Goal: Task Accomplishment & Management: Complete application form

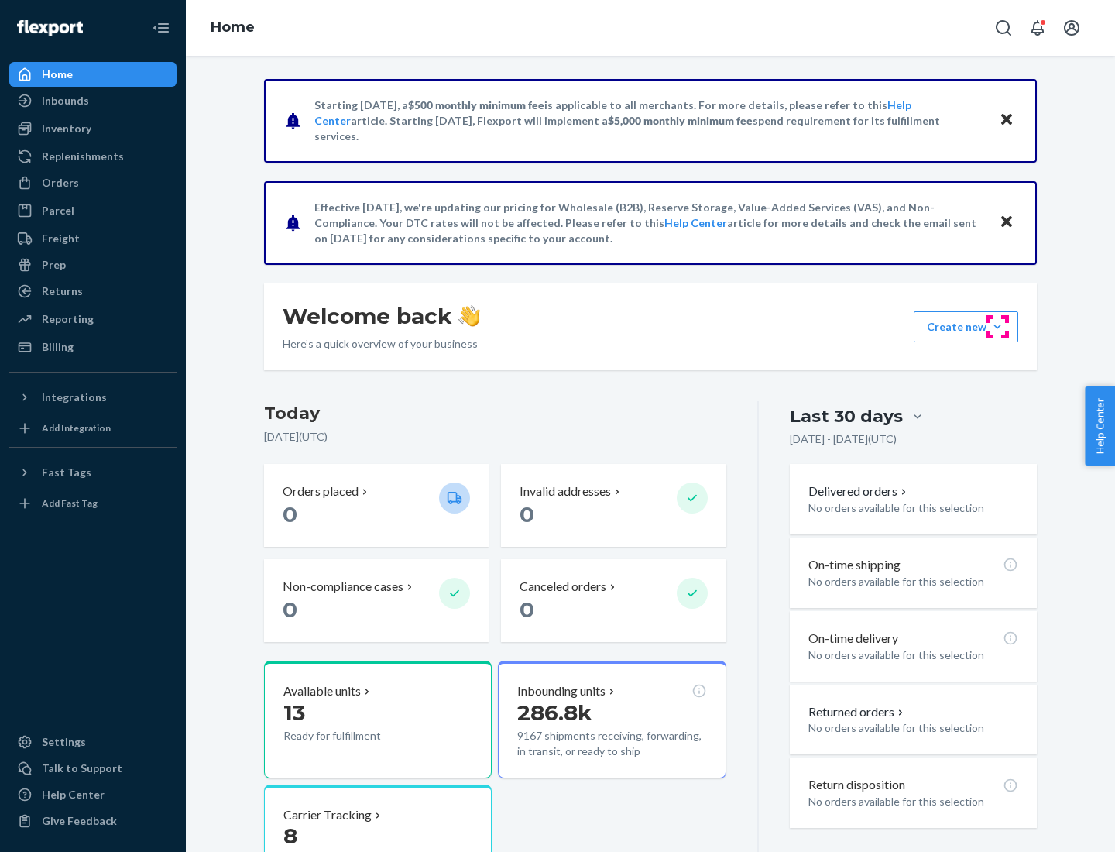
click at [997, 327] on button "Create new Create new inbound Create new order Create new product" at bounding box center [966, 326] width 105 height 31
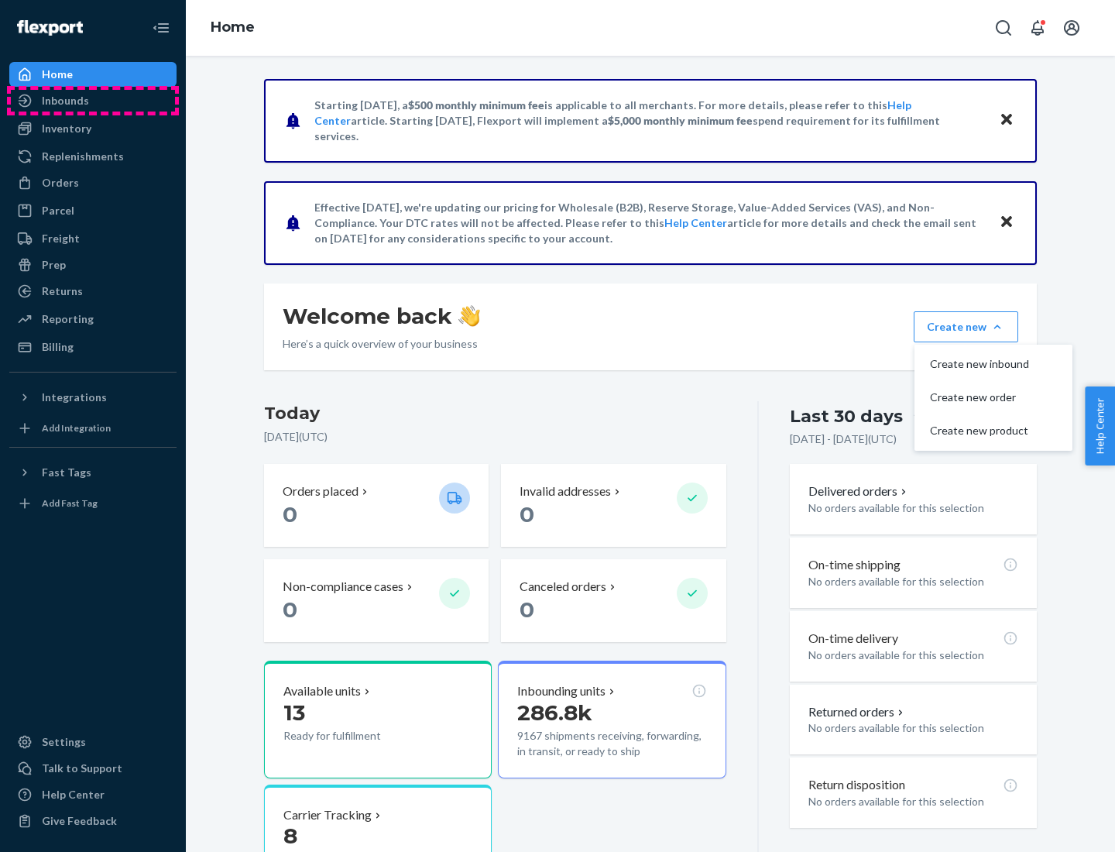
click at [93, 101] on div "Inbounds" at bounding box center [93, 101] width 164 height 22
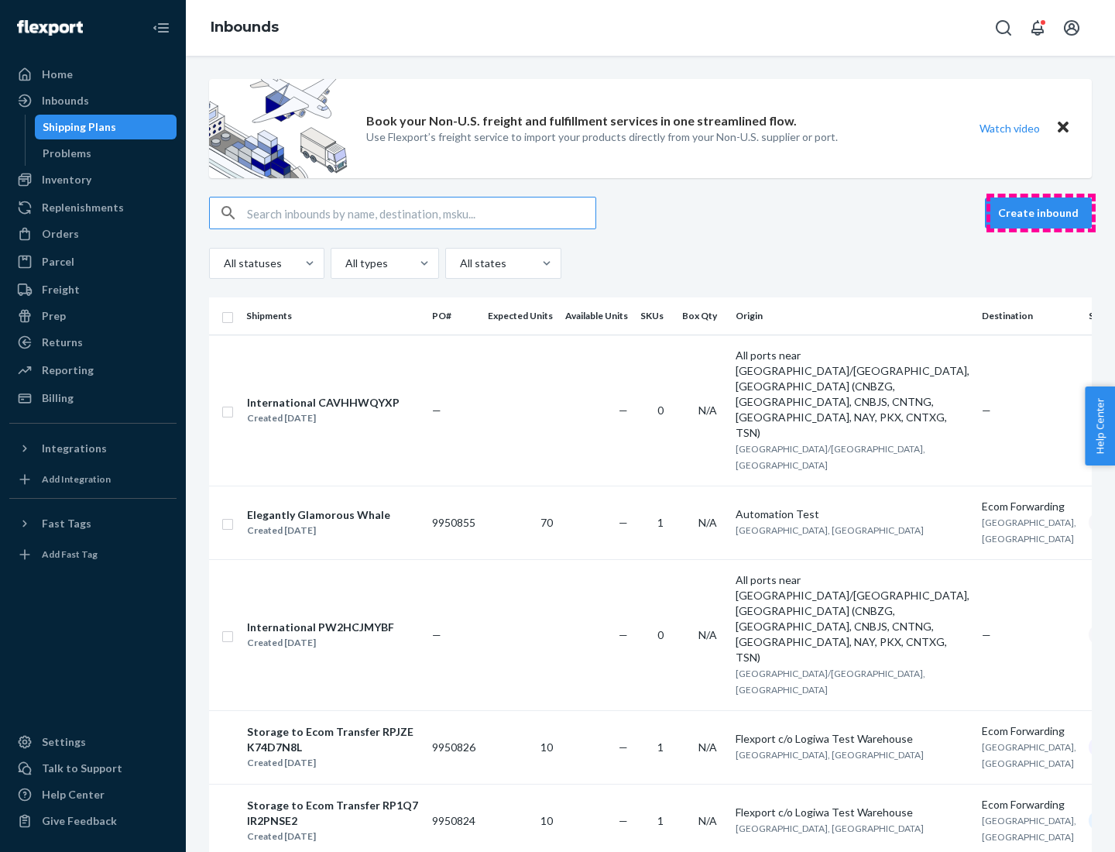
click at [1041, 213] on button "Create inbound" at bounding box center [1038, 212] width 107 height 31
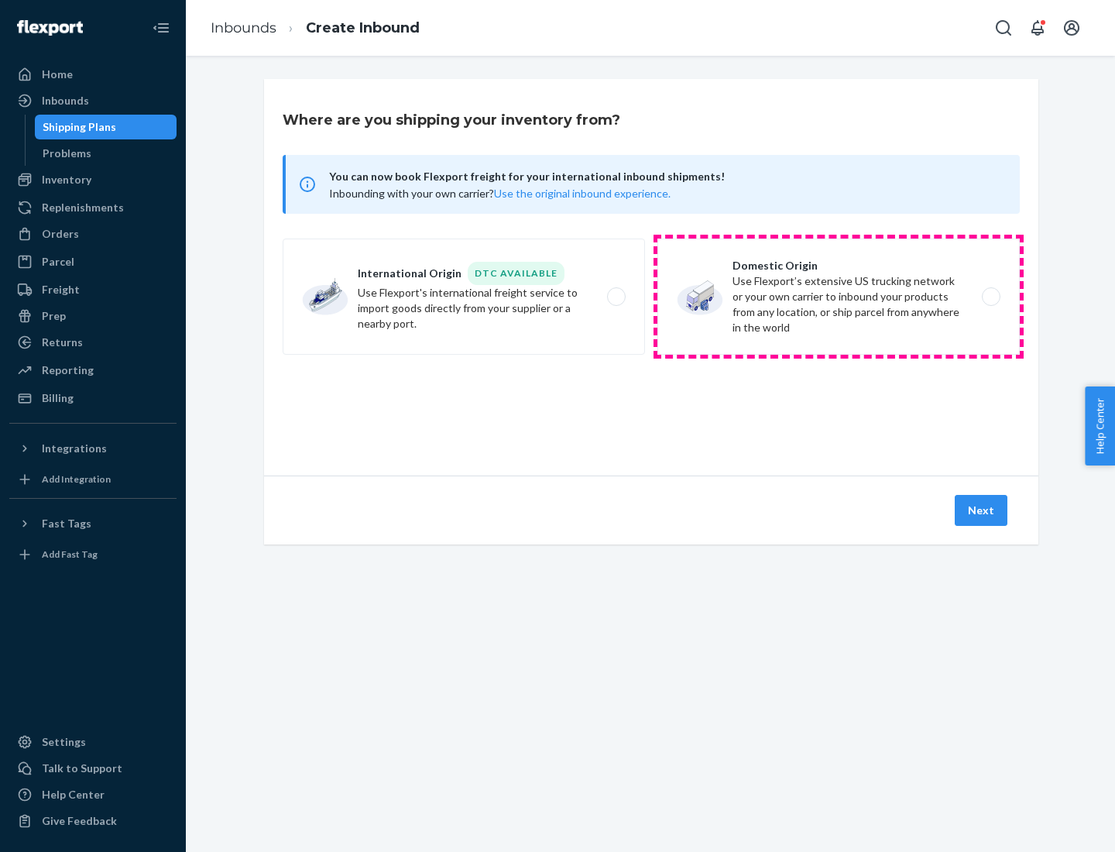
click at [839, 297] on label "Domestic Origin Use Flexport’s extensive US trucking network or your own carrie…" at bounding box center [838, 297] width 362 height 116
click at [990, 297] on input "Domestic Origin Use Flexport’s extensive US trucking network or your own carrie…" at bounding box center [995, 297] width 10 height 10
radio input "true"
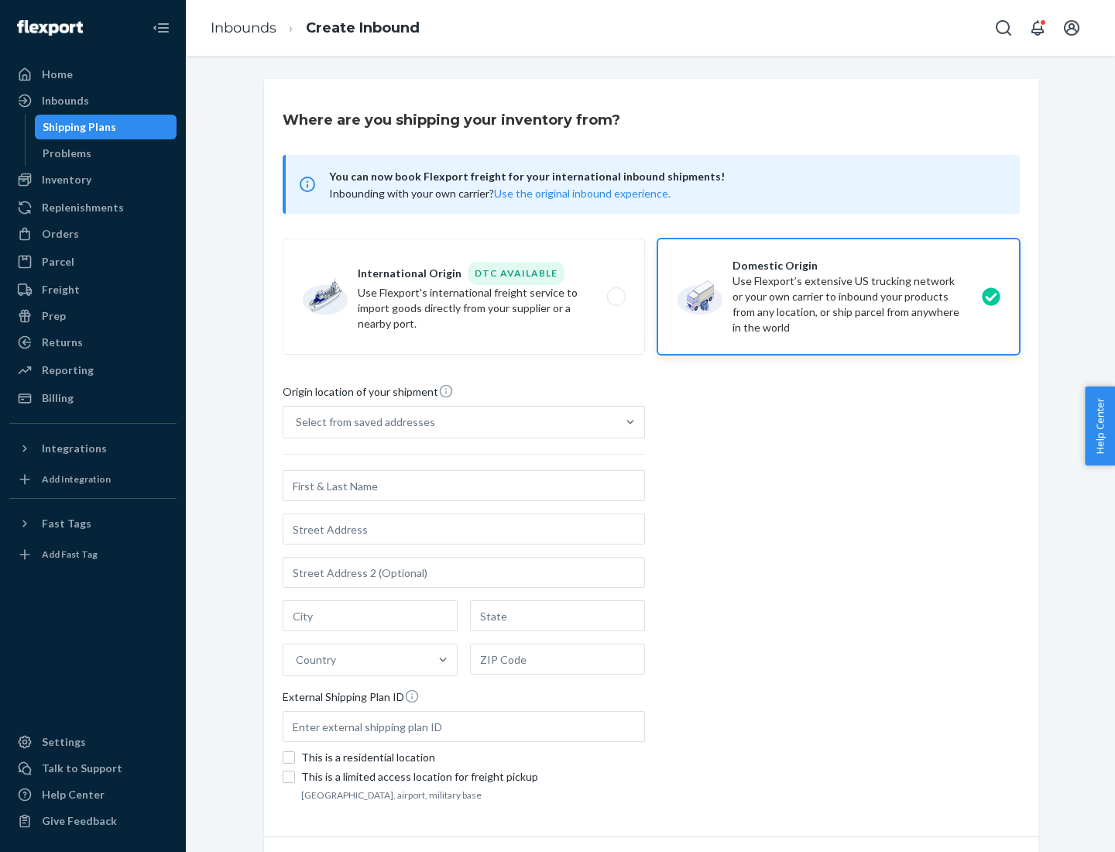
click at [362, 422] on div "Select from saved addresses" at bounding box center [365, 421] width 139 height 15
click at [297, 422] on input "Select from saved addresses" at bounding box center [297, 421] width 2 height 15
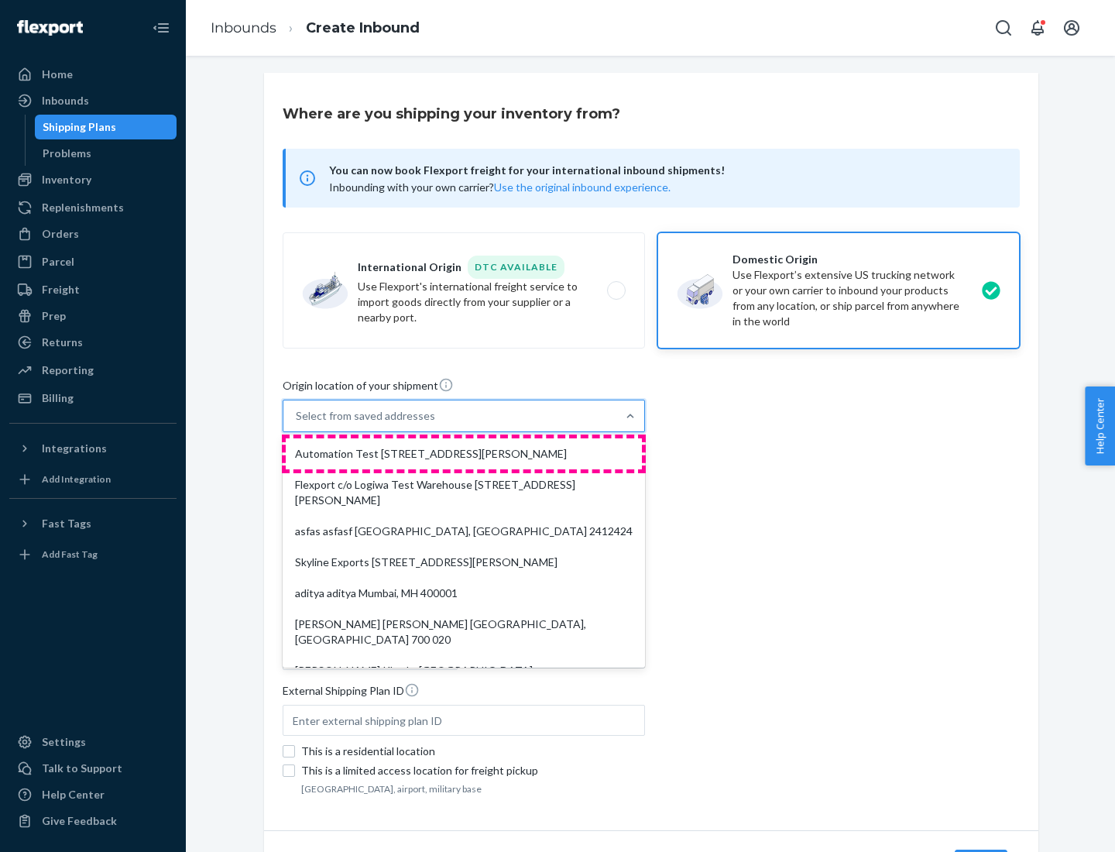
click at [464, 454] on div "Automation Test [STREET_ADDRESS][PERSON_NAME]" at bounding box center [464, 453] width 356 height 31
click at [297, 424] on input "option Automation Test [STREET_ADDRESS][PERSON_NAME]. 9 results available. Use …" at bounding box center [297, 415] width 2 height 15
type input "Automation Test"
type input "9th Floor"
type input "[GEOGRAPHIC_DATA]"
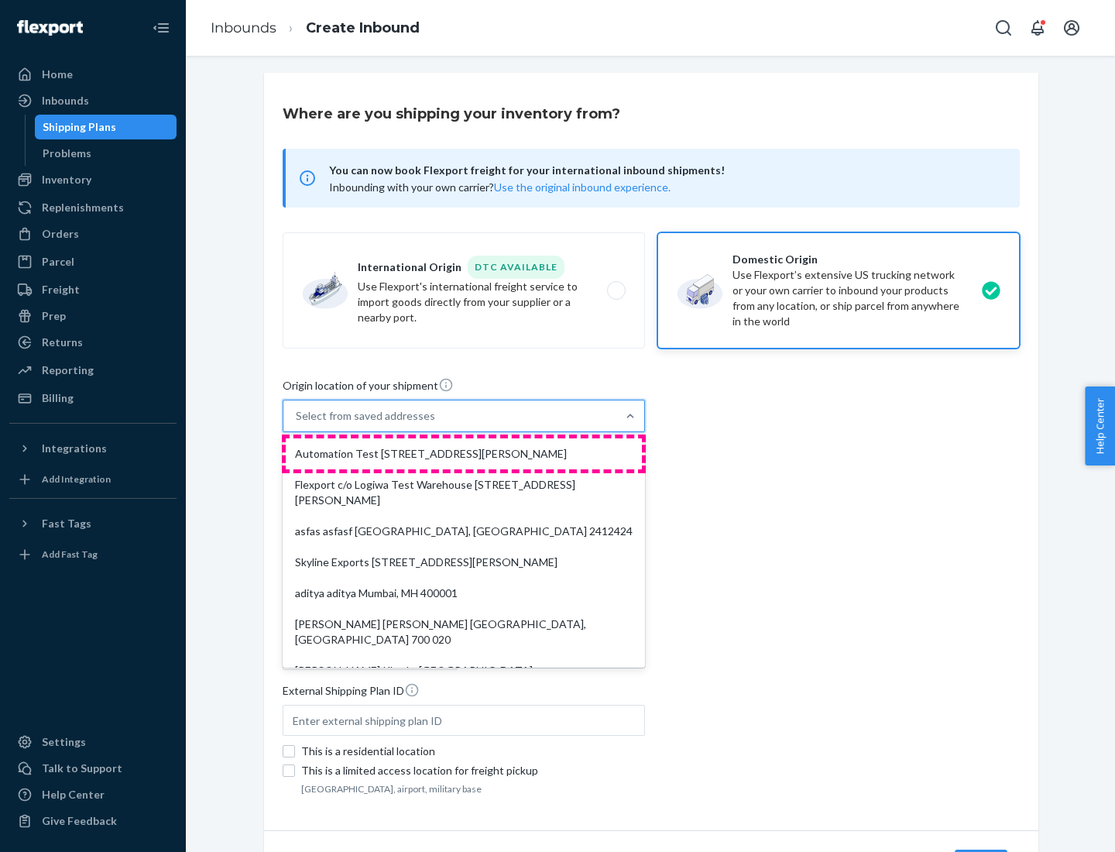
type input "CA"
type input "94104"
type input "[STREET_ADDRESS][PERSON_NAME]"
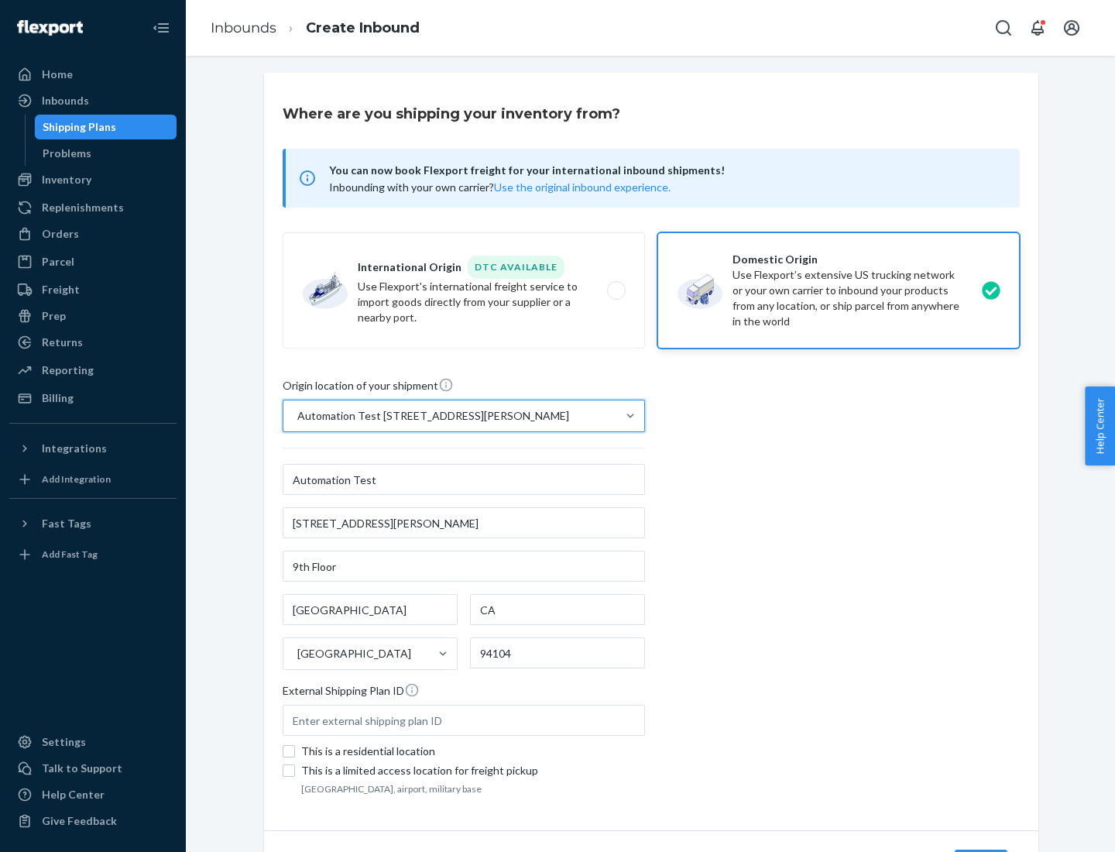
scroll to position [91, 0]
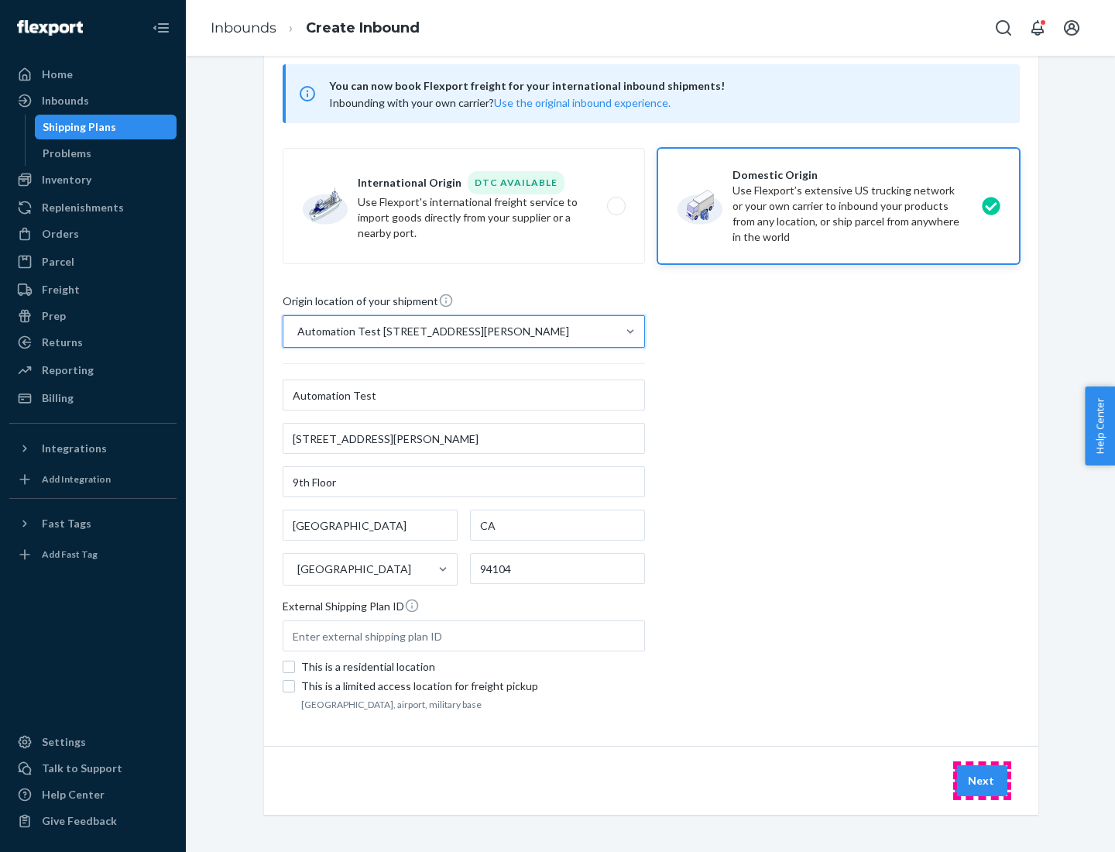
click at [982, 781] on button "Next" at bounding box center [981, 780] width 53 height 31
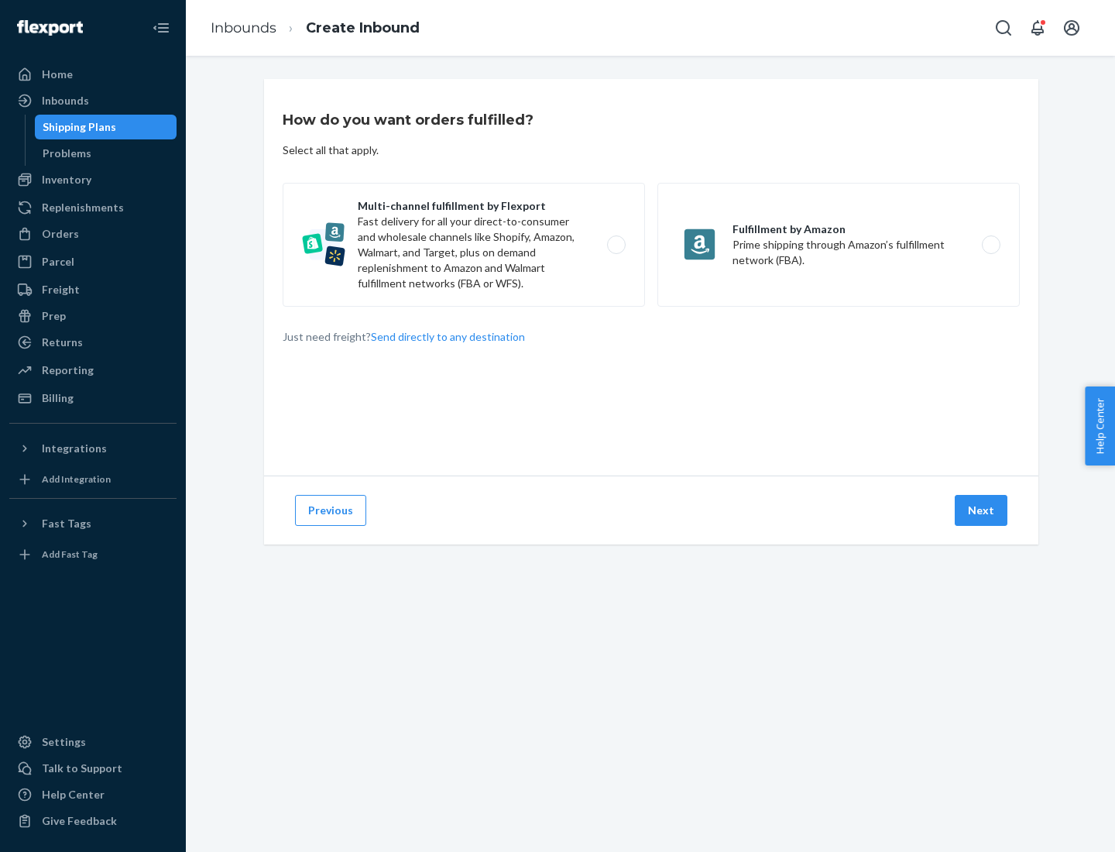
click at [464, 245] on label "Multi-channel fulfillment by Flexport Fast delivery for all your direct-to-cons…" at bounding box center [464, 245] width 362 height 124
click at [616, 245] on input "Multi-channel fulfillment by Flexport Fast delivery for all your direct-to-cons…" at bounding box center [621, 245] width 10 height 10
radio input "true"
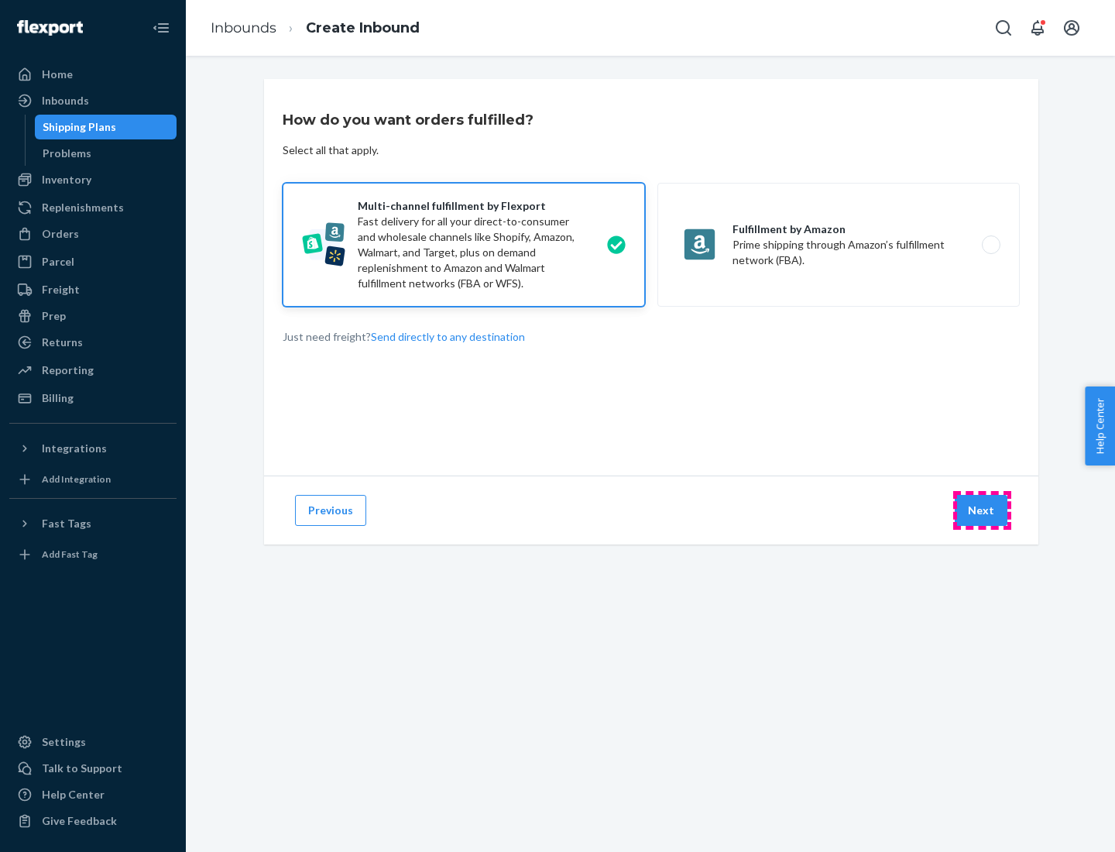
click at [982, 510] on button "Next" at bounding box center [981, 510] width 53 height 31
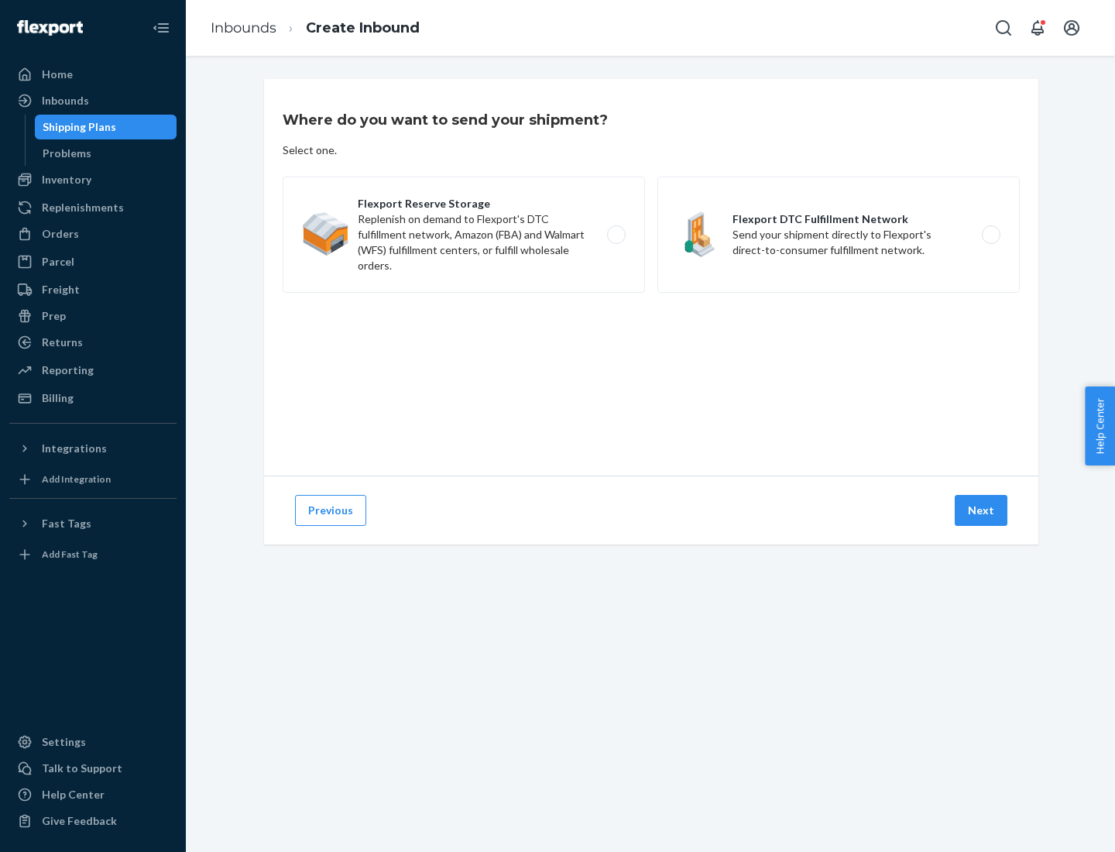
click at [839, 235] on label "Flexport DTC Fulfillment Network Send your shipment directly to Flexport's dire…" at bounding box center [838, 235] width 362 height 116
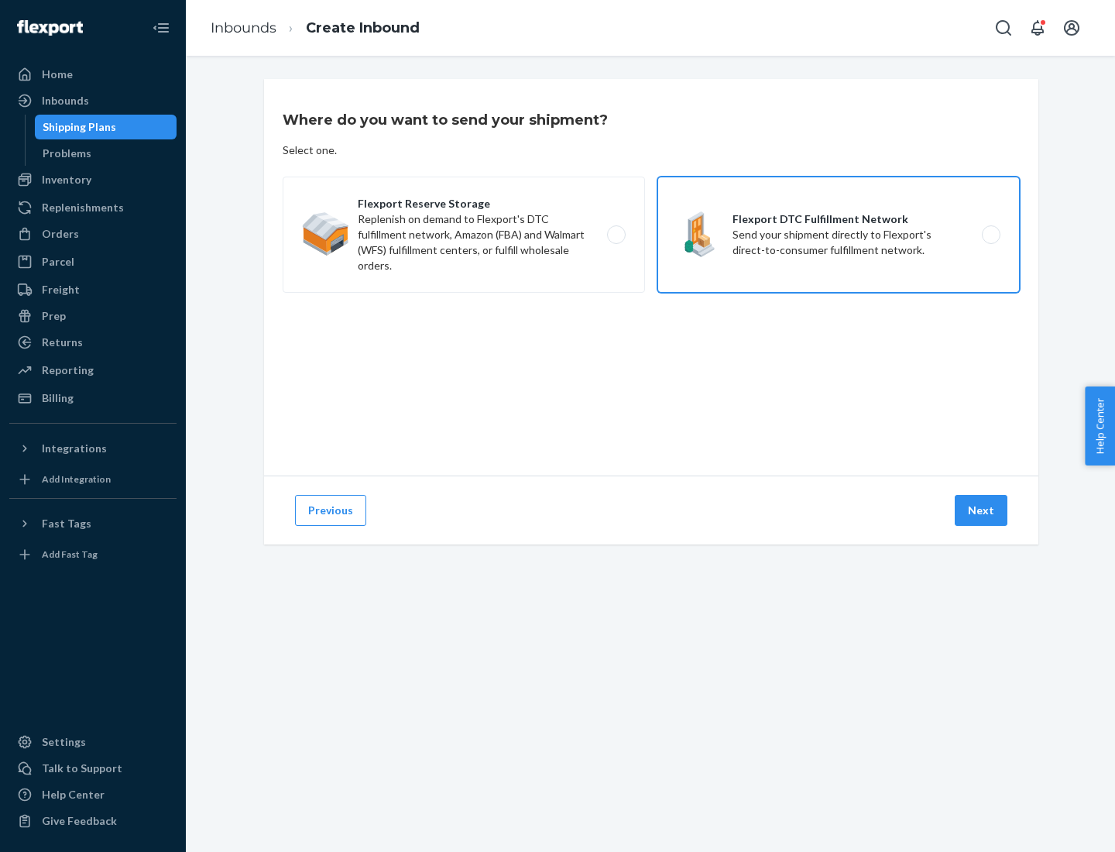
click at [990, 235] on input "Flexport DTC Fulfillment Network Send your shipment directly to Flexport's dire…" at bounding box center [995, 235] width 10 height 10
radio input "true"
click at [982, 510] on button "Next" at bounding box center [981, 510] width 53 height 31
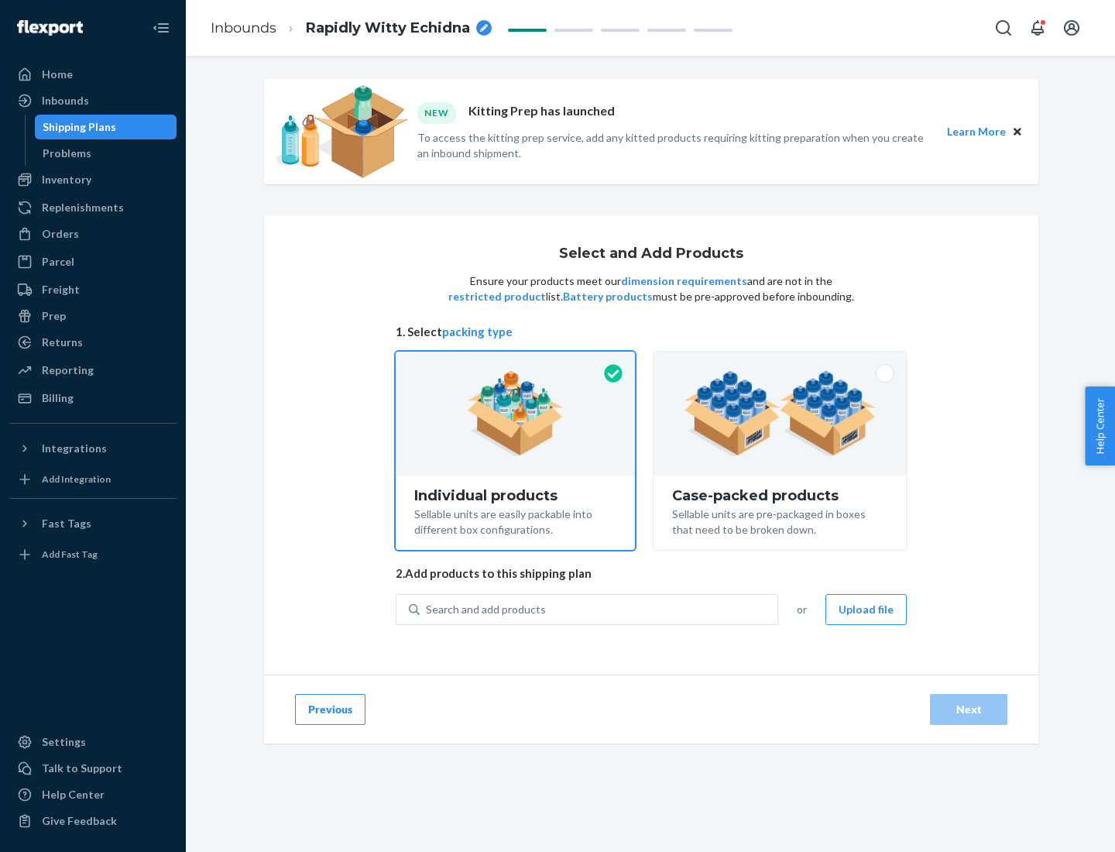
click at [781, 414] on img at bounding box center [780, 413] width 193 height 85
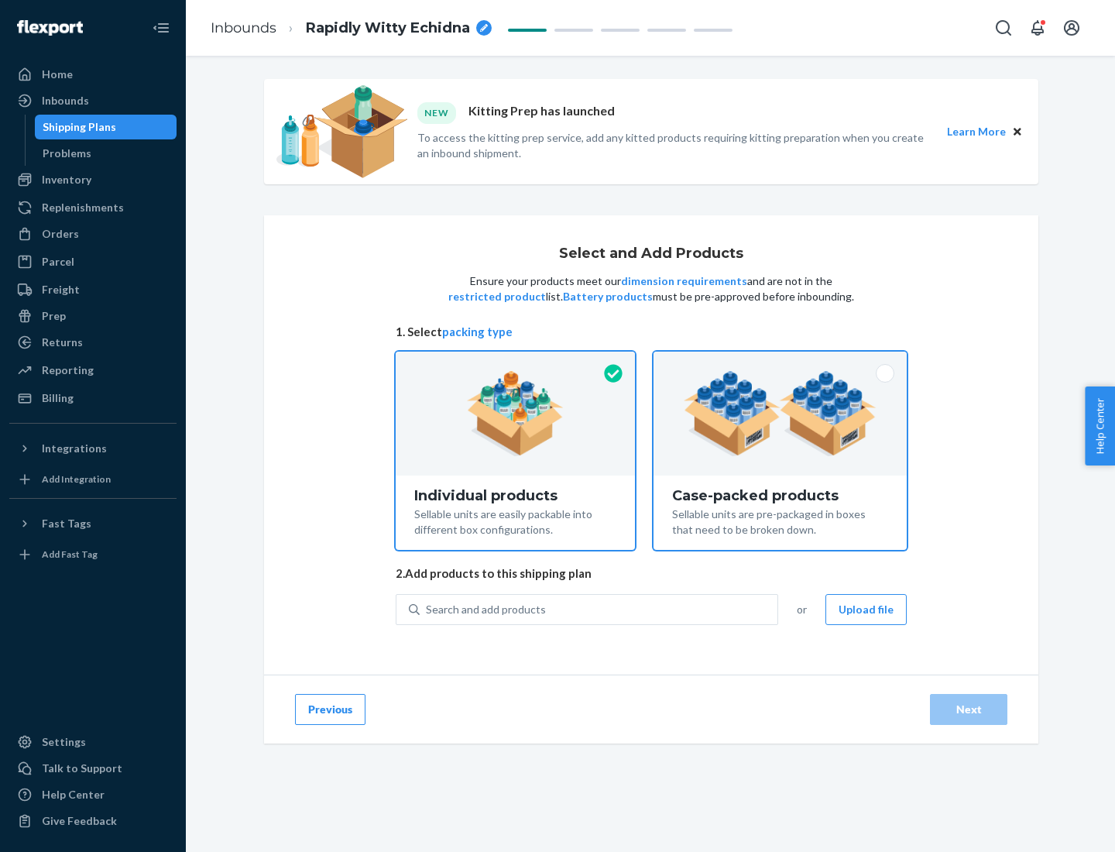
click at [781, 362] on input "Case-packed products Sellable units are pre-packaged in boxes that need to be b…" at bounding box center [780, 357] width 10 height 10
radio input "true"
radio input "false"
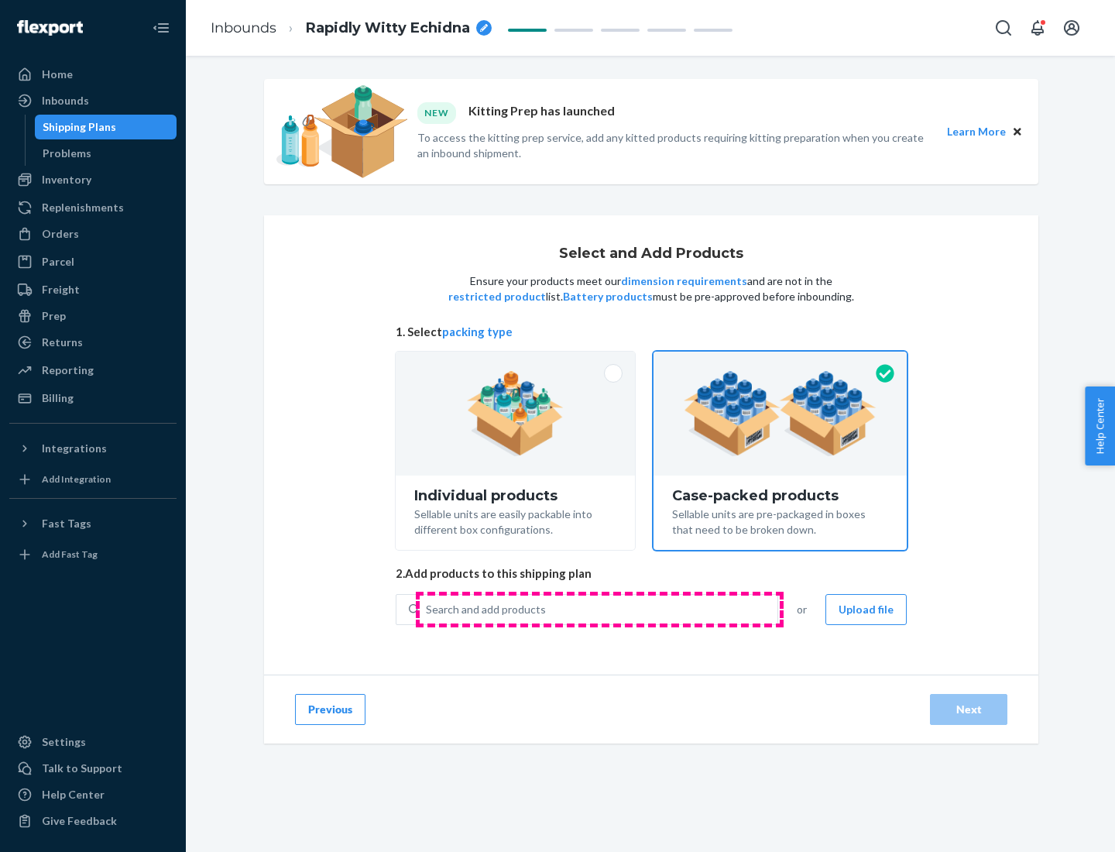
click at [599, 609] on div "Search and add products" at bounding box center [599, 609] width 358 height 28
click at [427, 609] on input "Search and add products" at bounding box center [427, 609] width 2 height 15
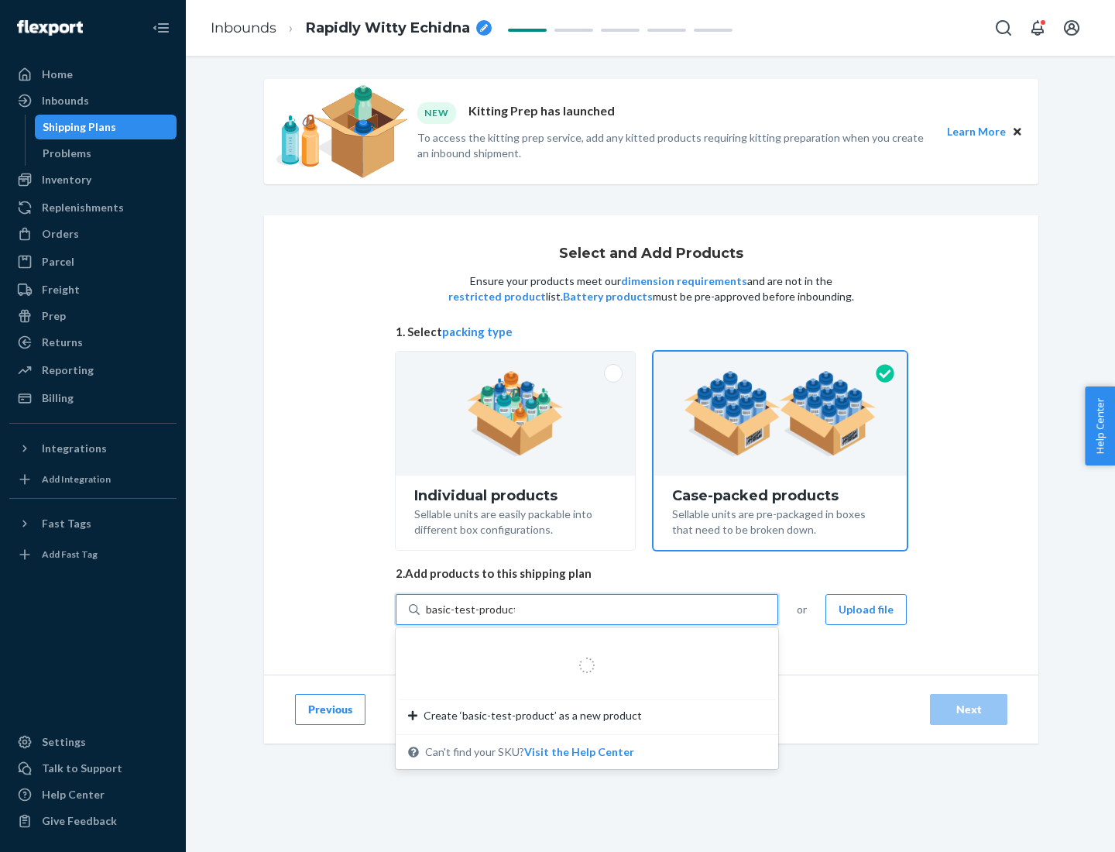
type input "basic-test-product-1"
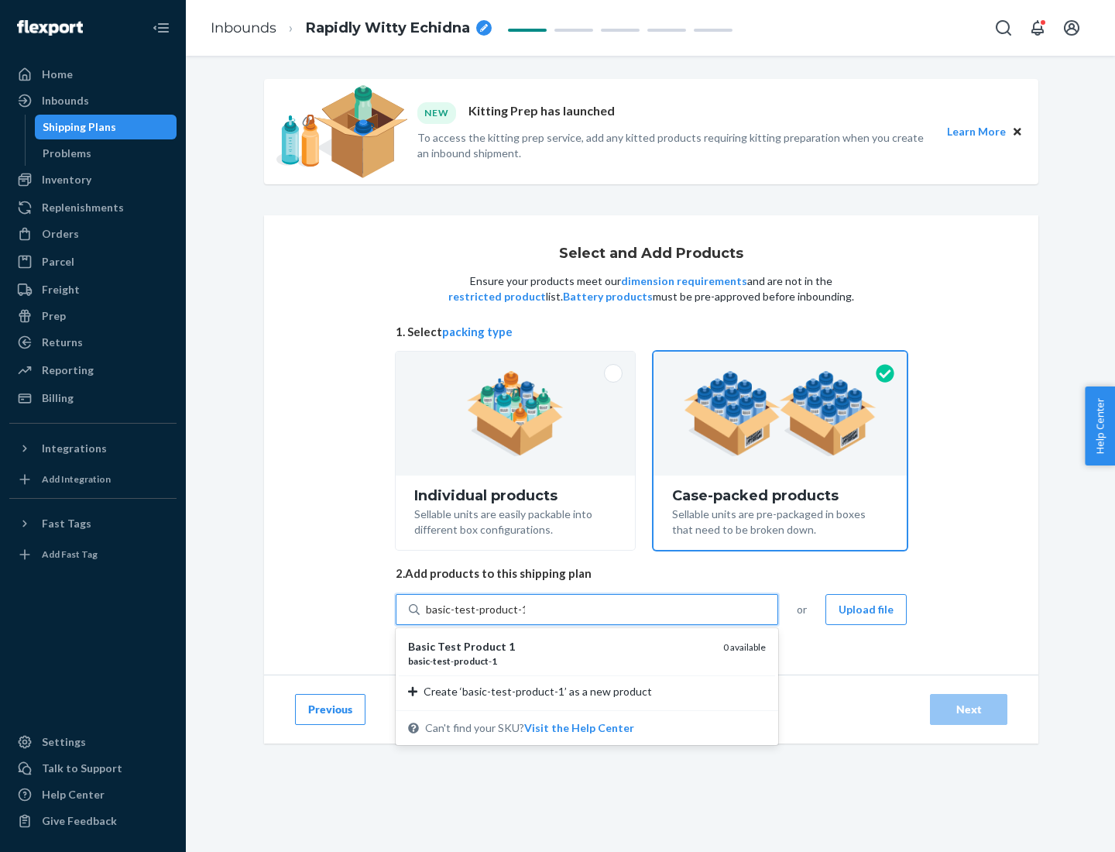
click at [560, 661] on div "basic - test - product - 1" at bounding box center [559, 660] width 303 height 13
click at [525, 617] on input "basic-test-product-1" at bounding box center [475, 609] width 99 height 15
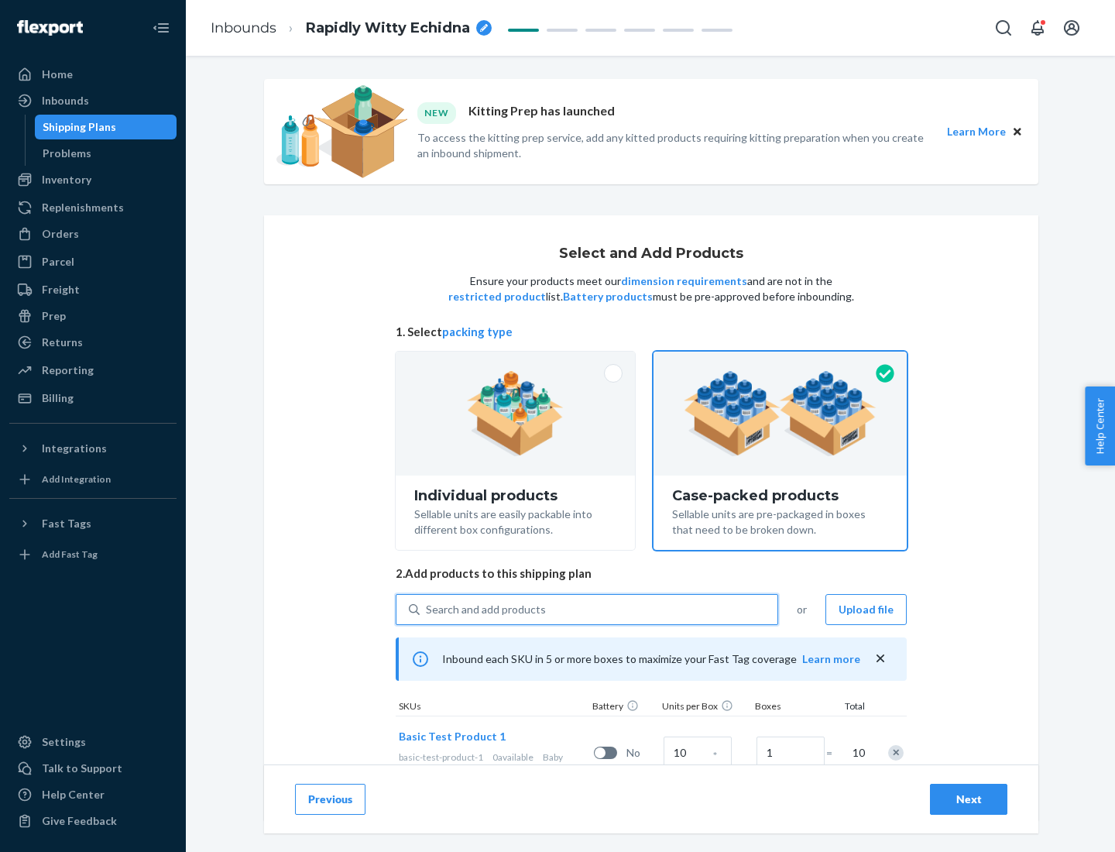
scroll to position [56, 0]
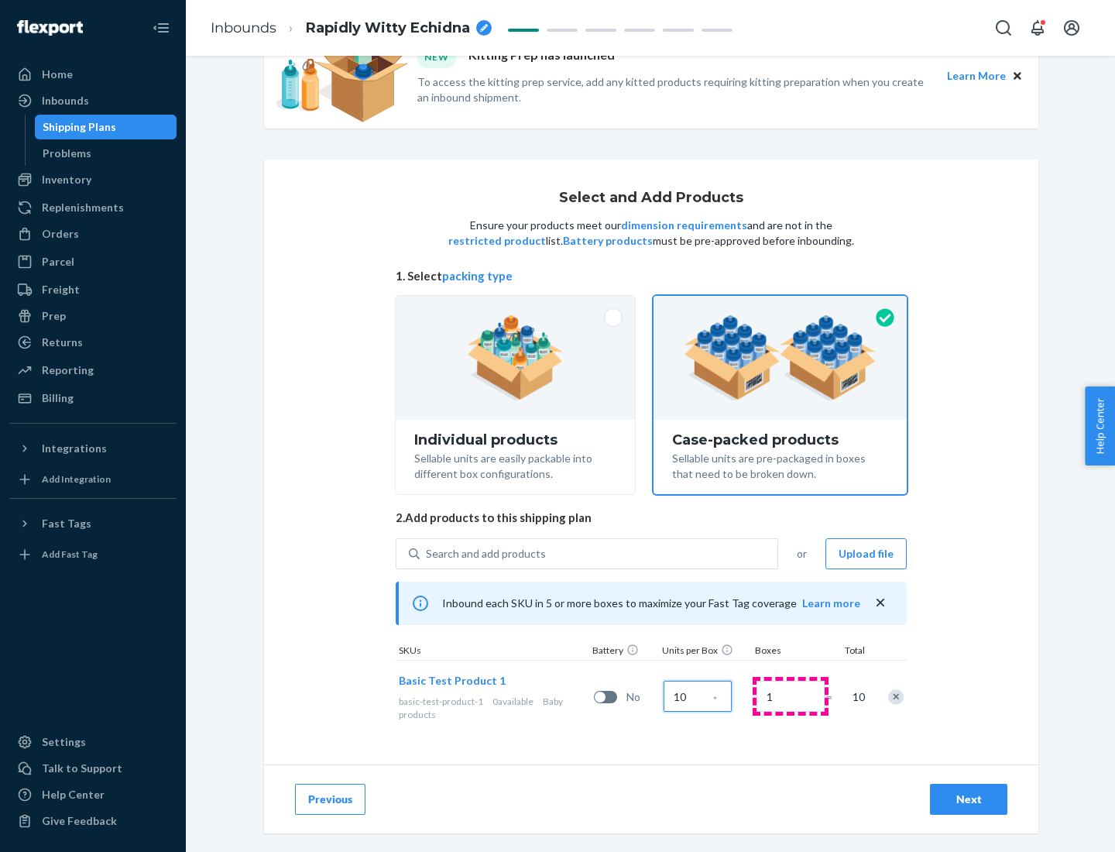
type input "10"
type input "7"
click at [969, 799] on div "Next" at bounding box center [968, 798] width 51 height 15
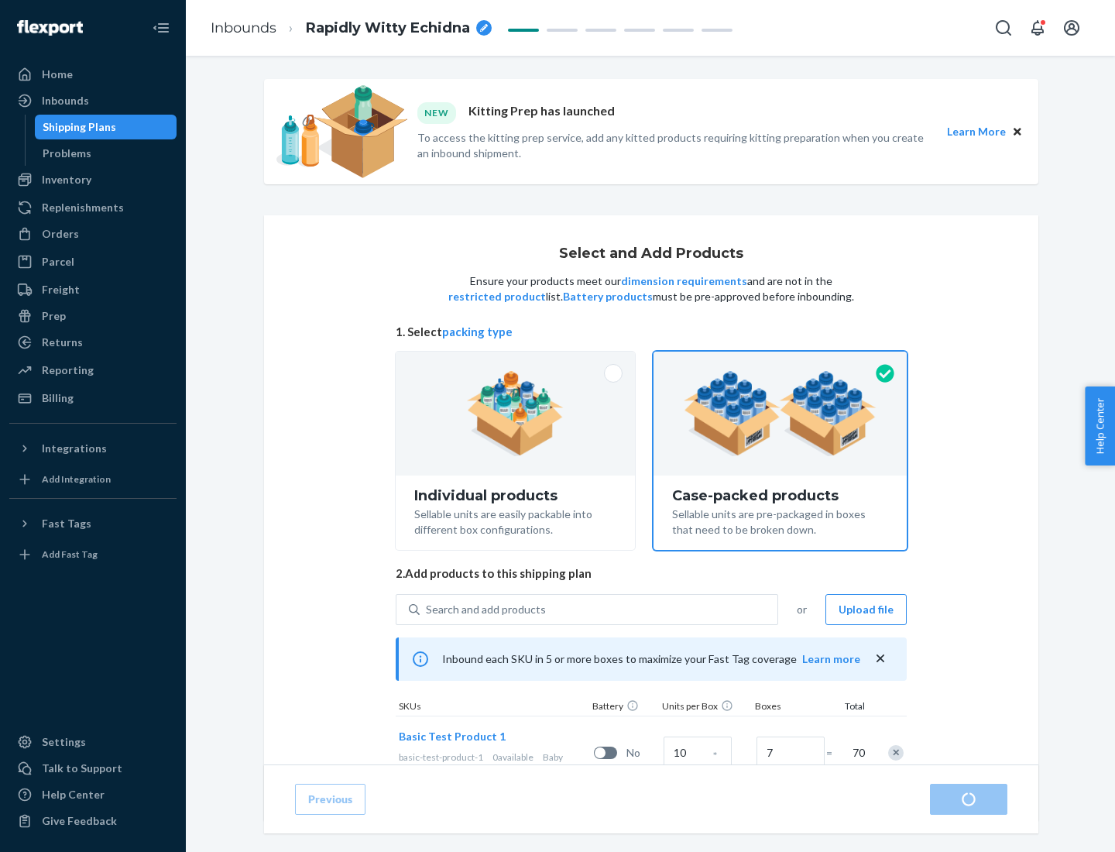
radio input "true"
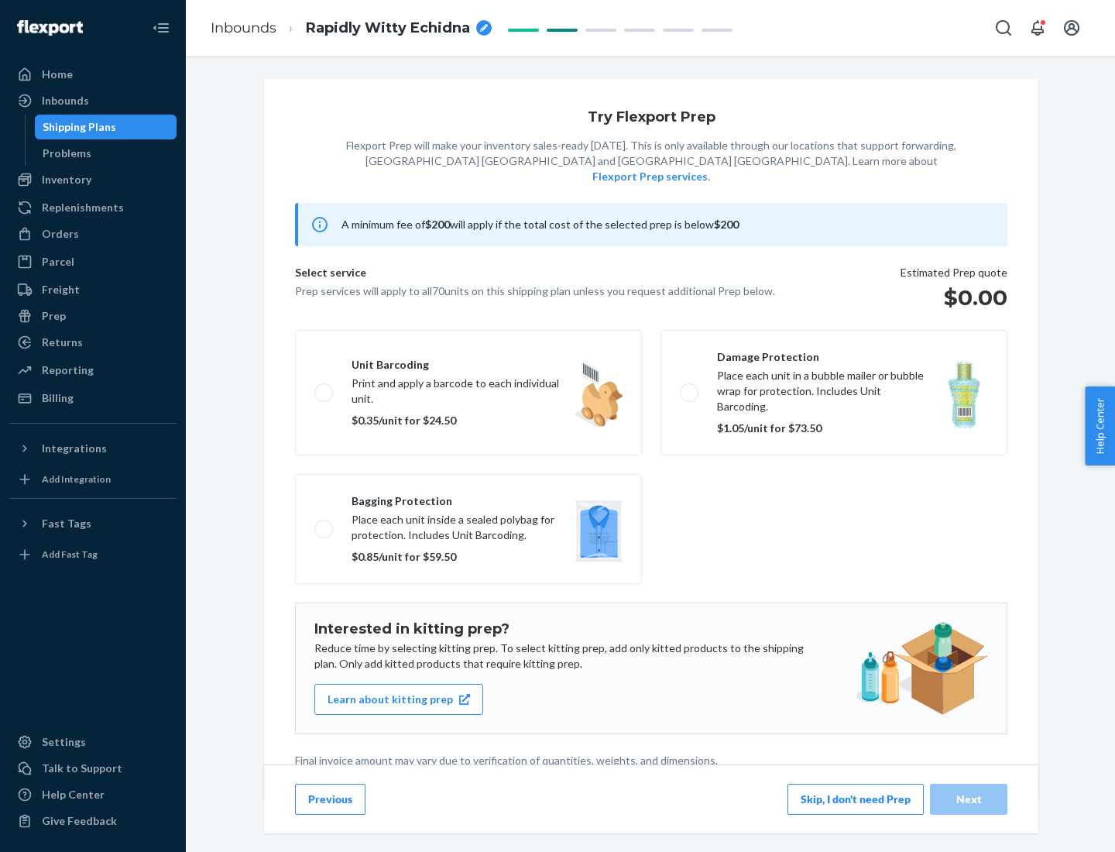
scroll to position [4, 0]
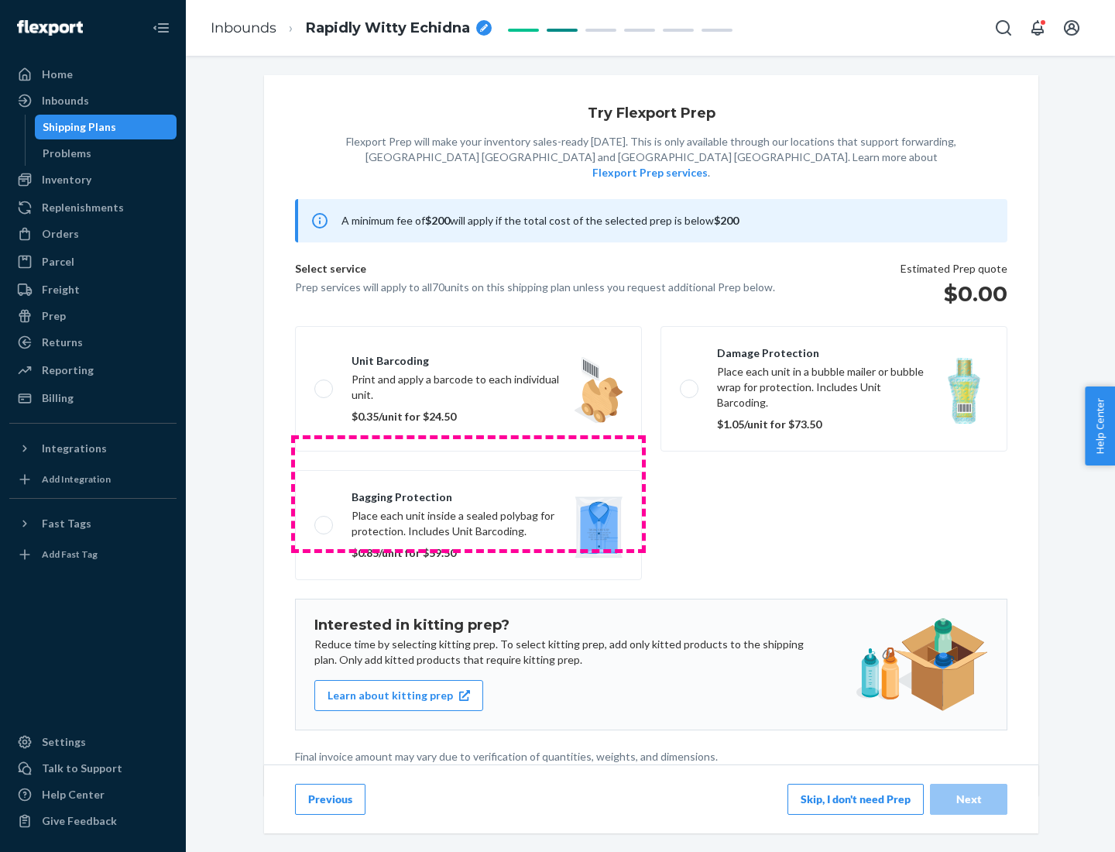
click at [468, 493] on label "Bagging protection Place each unit inside a sealed polybag for protection. Incl…" at bounding box center [468, 525] width 347 height 110
click at [324, 520] on input "Bagging protection Place each unit inside a sealed polybag for protection. Incl…" at bounding box center [319, 525] width 10 height 10
checkbox input "true"
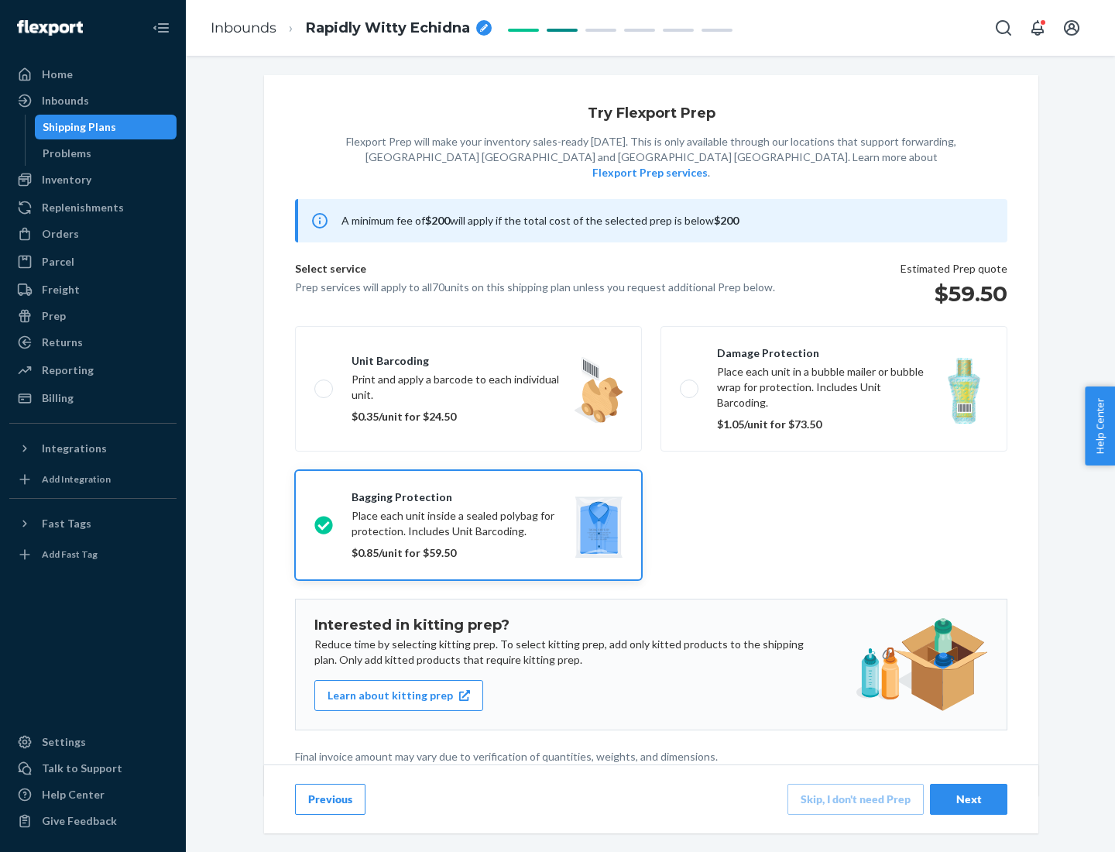
click at [969, 798] on div "Next" at bounding box center [968, 798] width 51 height 15
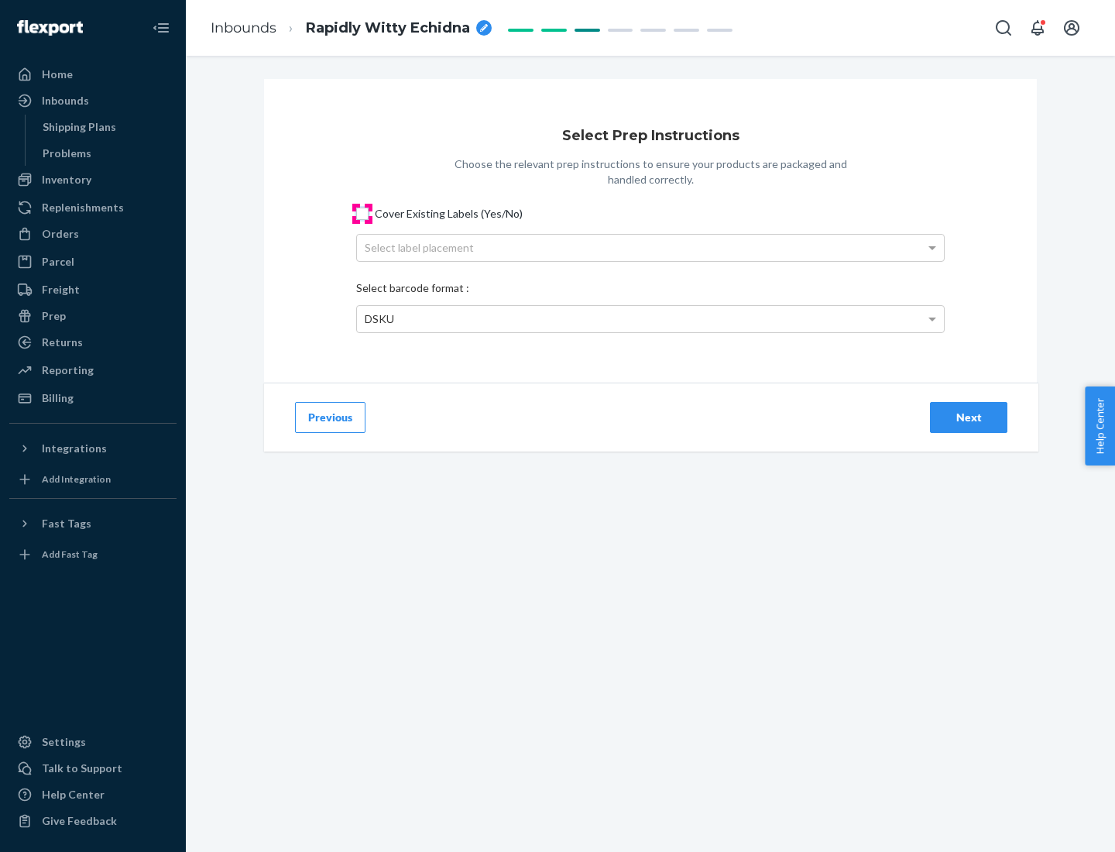
click at [362, 213] on input "Cover Existing Labels (Yes/No)" at bounding box center [362, 214] width 12 height 12
checkbox input "true"
click at [650, 247] on div "Select label placement" at bounding box center [650, 248] width 587 height 26
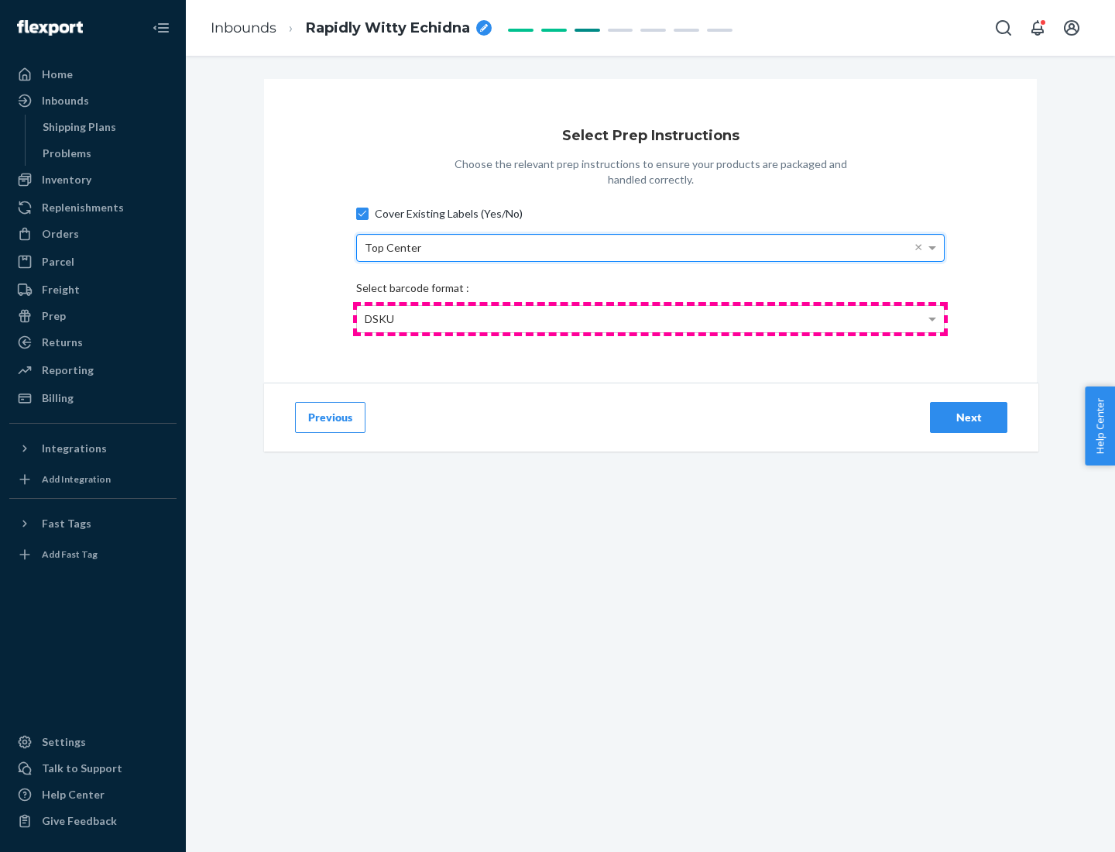
click at [650, 318] on div "DSKU" at bounding box center [650, 319] width 587 height 26
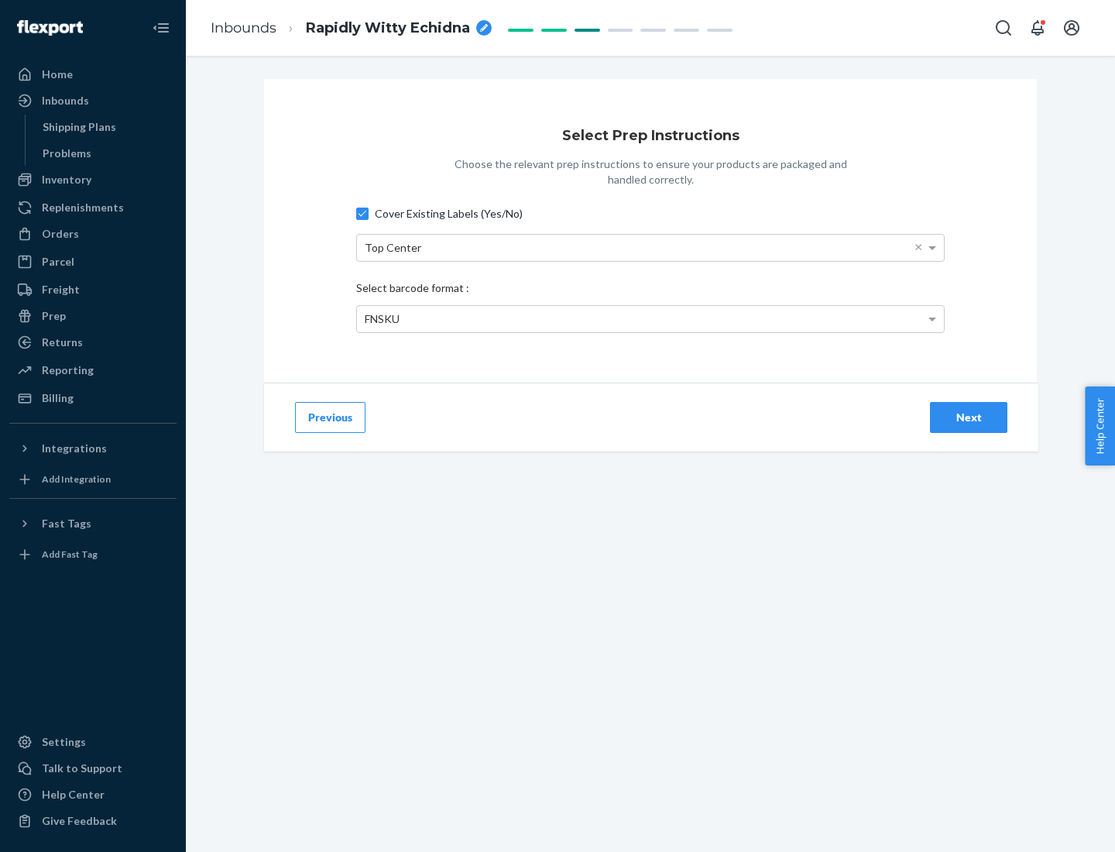
click at [969, 417] on div "Next" at bounding box center [968, 417] width 51 height 15
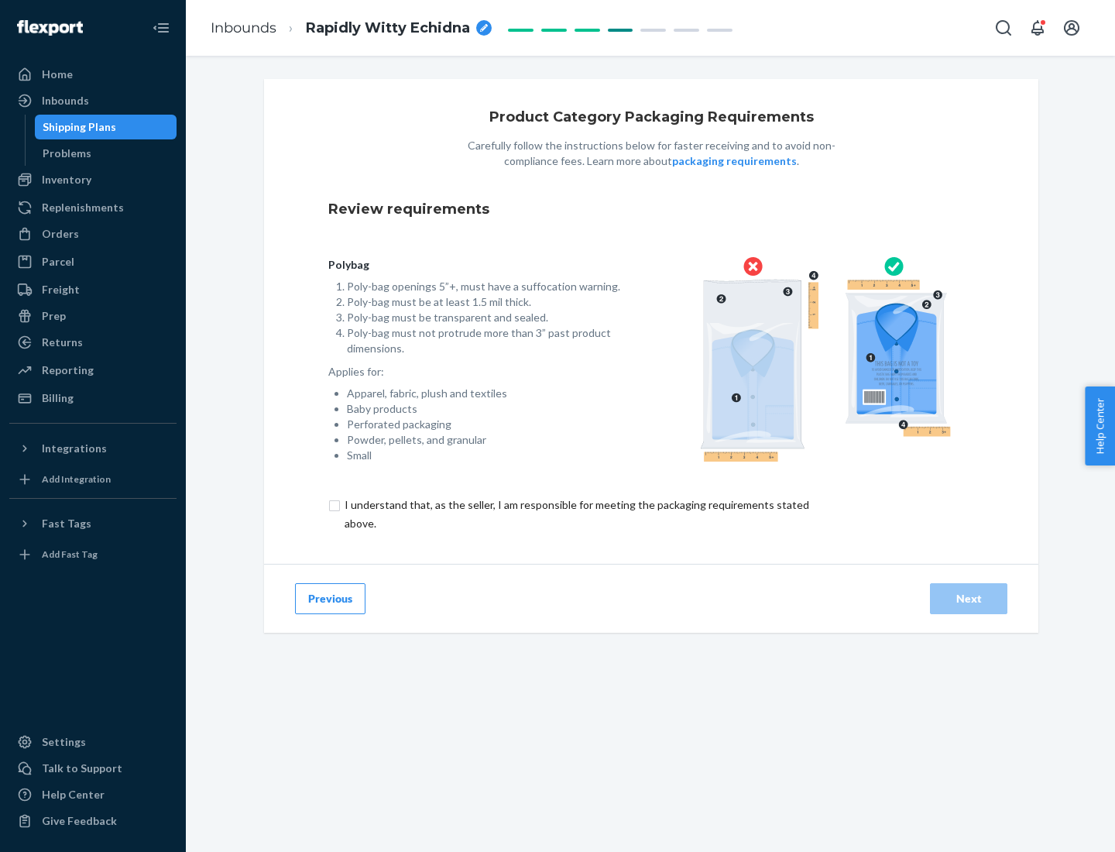
click at [575, 513] on input "checkbox" at bounding box center [585, 514] width 515 height 37
checkbox input "true"
click at [969, 598] on div "Next" at bounding box center [968, 598] width 51 height 15
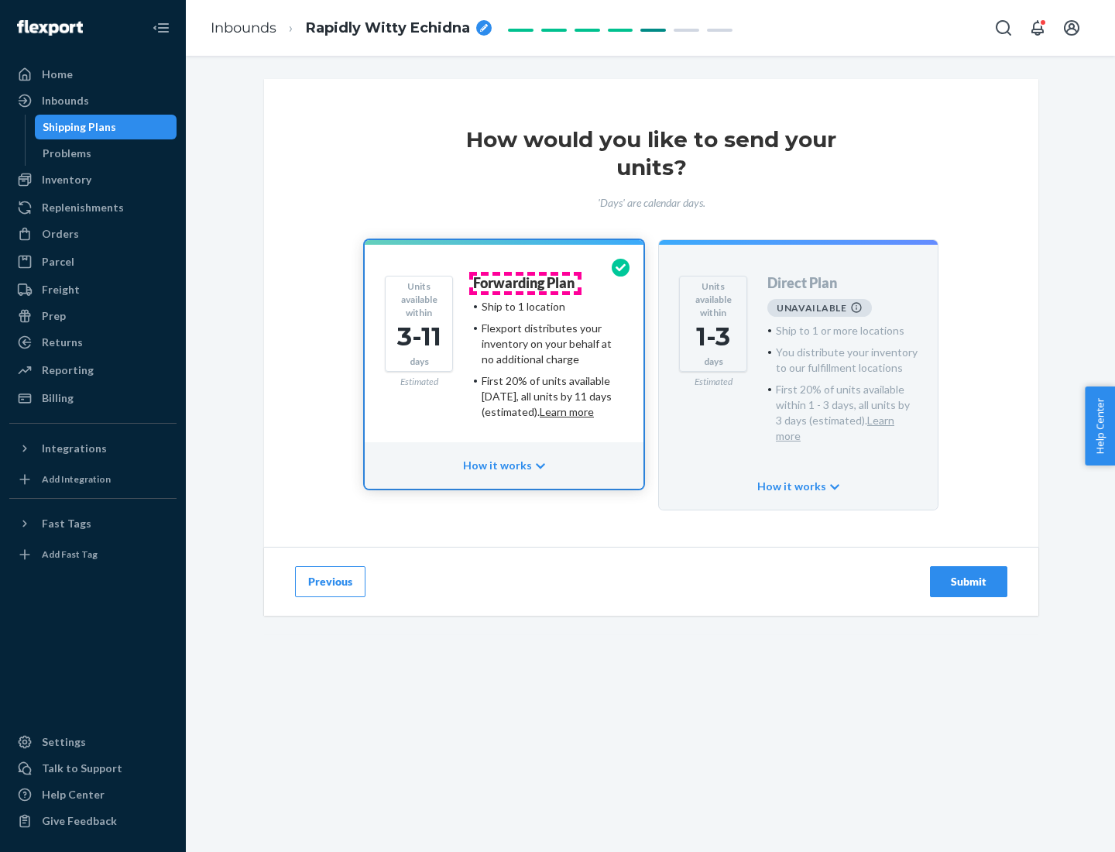
click at [525, 283] on h4 "Forwarding Plan" at bounding box center [523, 283] width 101 height 15
click at [969, 574] on div "Submit" at bounding box center [968, 581] width 51 height 15
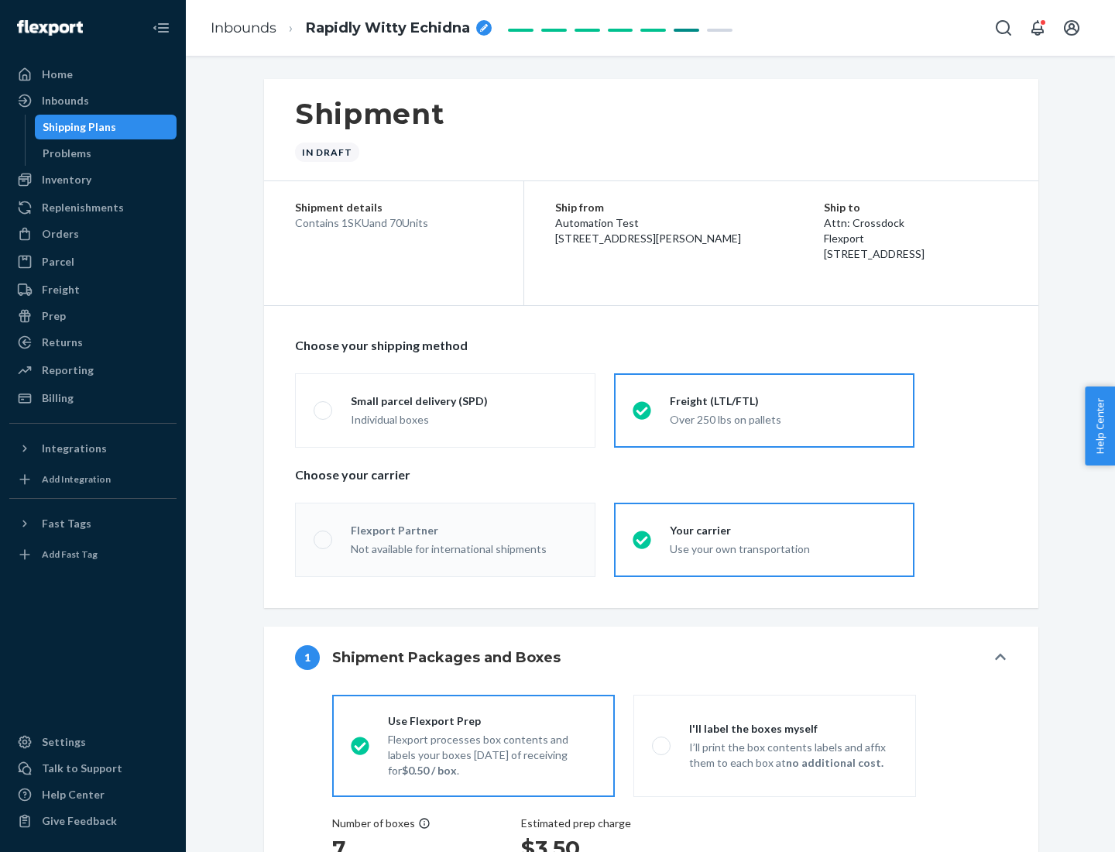
radio input "true"
radio input "false"
radio input "true"
radio input "false"
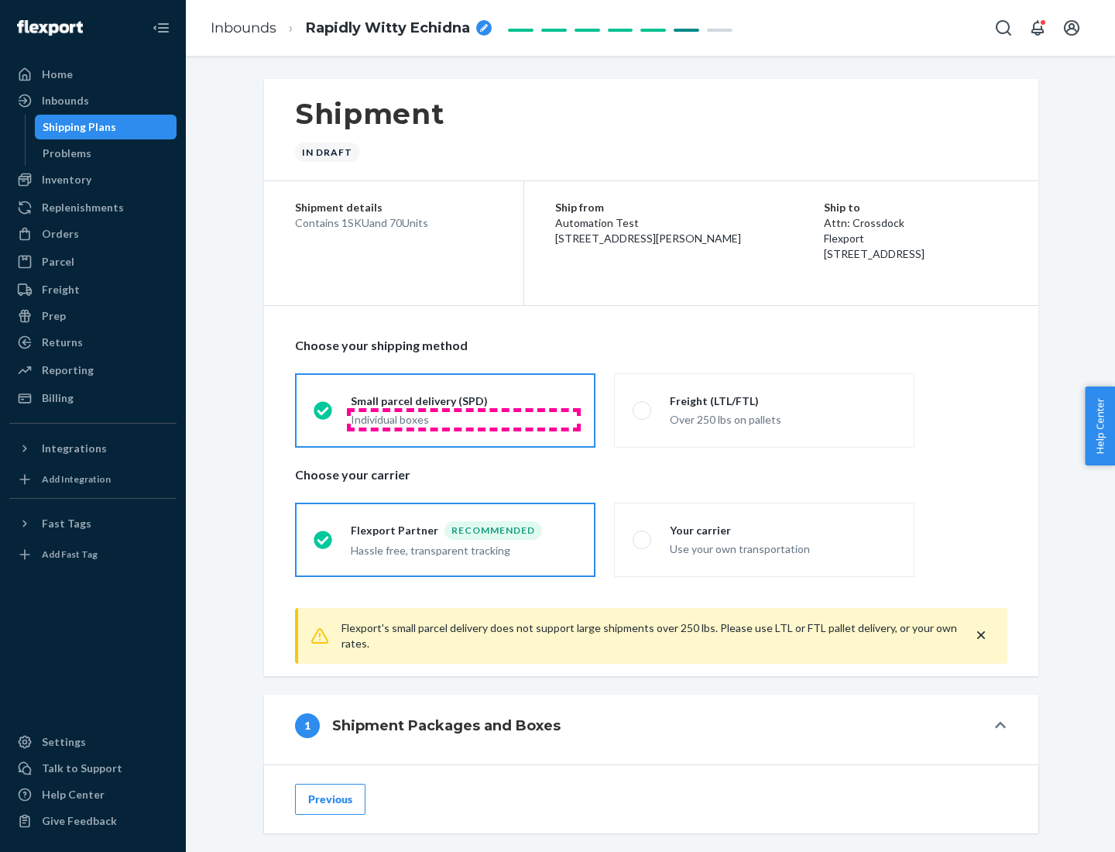
click at [464, 419] on div "Individual boxes" at bounding box center [464, 419] width 226 height 15
click at [324, 415] on input "Small parcel delivery (SPD) Individual boxes" at bounding box center [319, 410] width 10 height 10
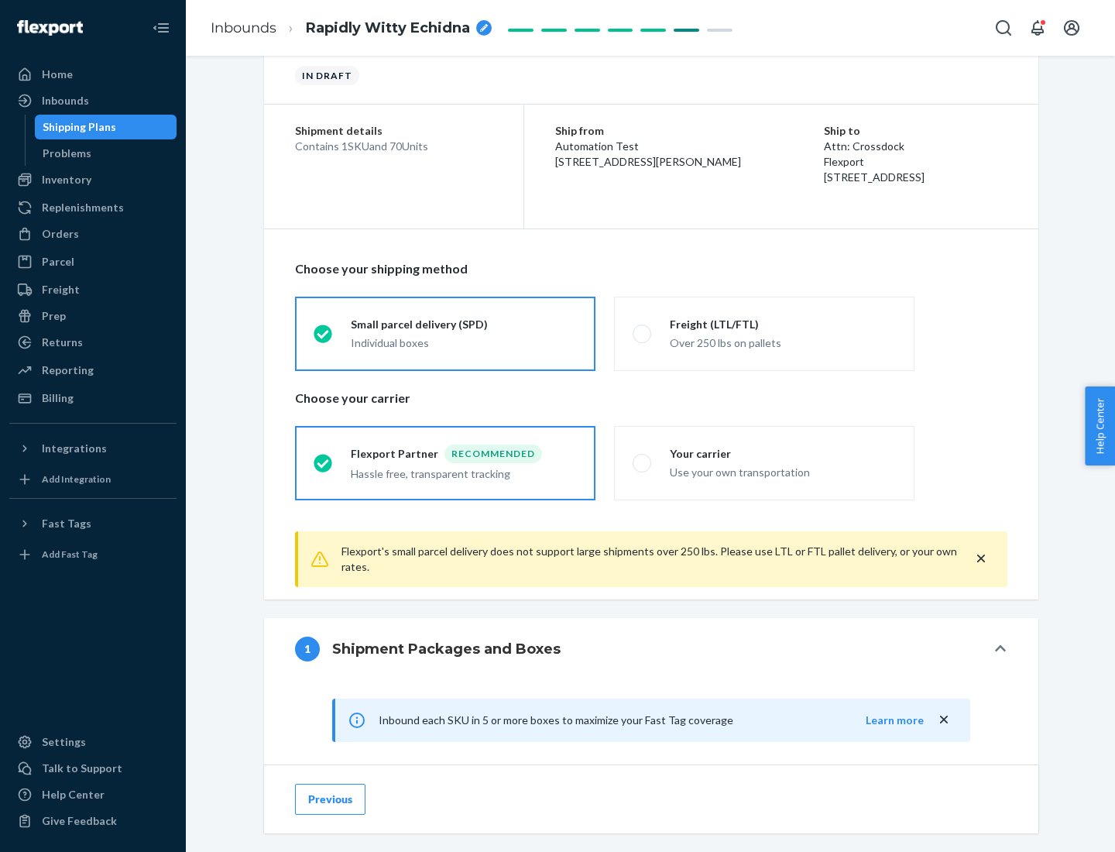
click at [464, 453] on div "Recommended" at bounding box center [493, 453] width 98 height 19
click at [324, 458] on input "Flexport Partner Recommended Hassle free, transparent tracking" at bounding box center [319, 463] width 10 height 10
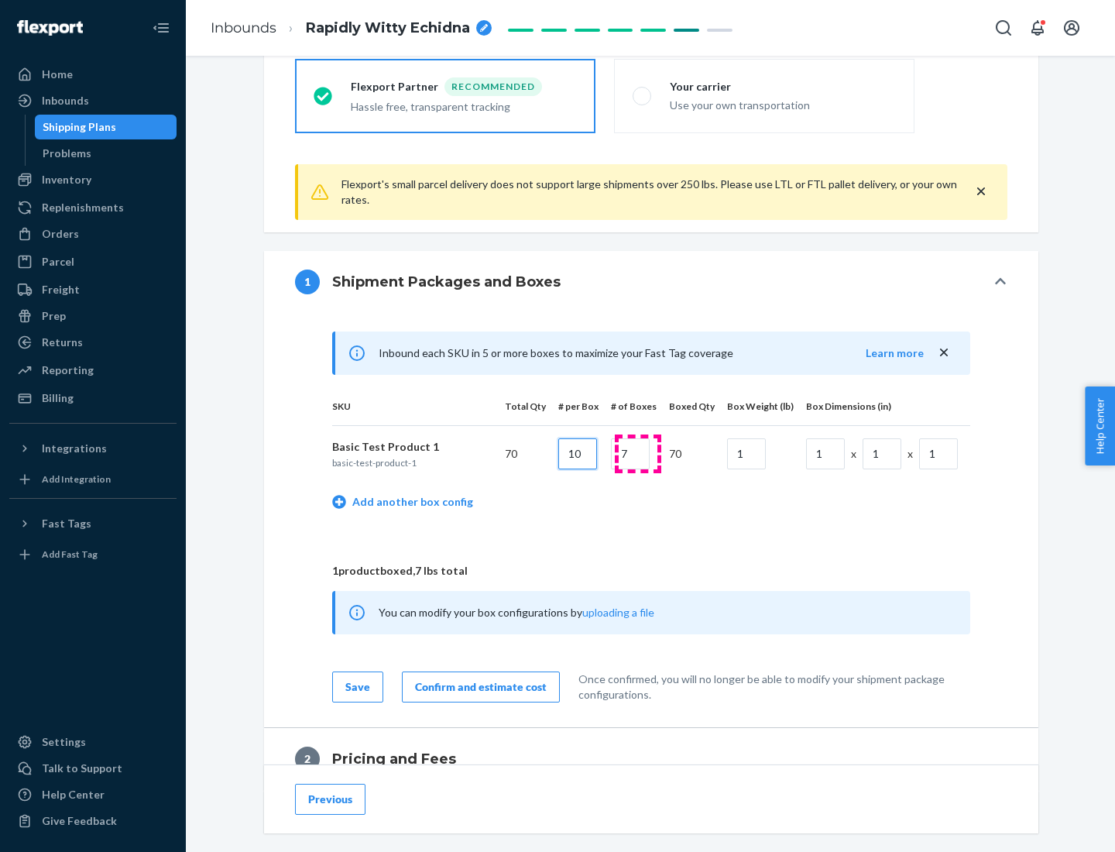
type input "10"
type input "7"
type input "1"
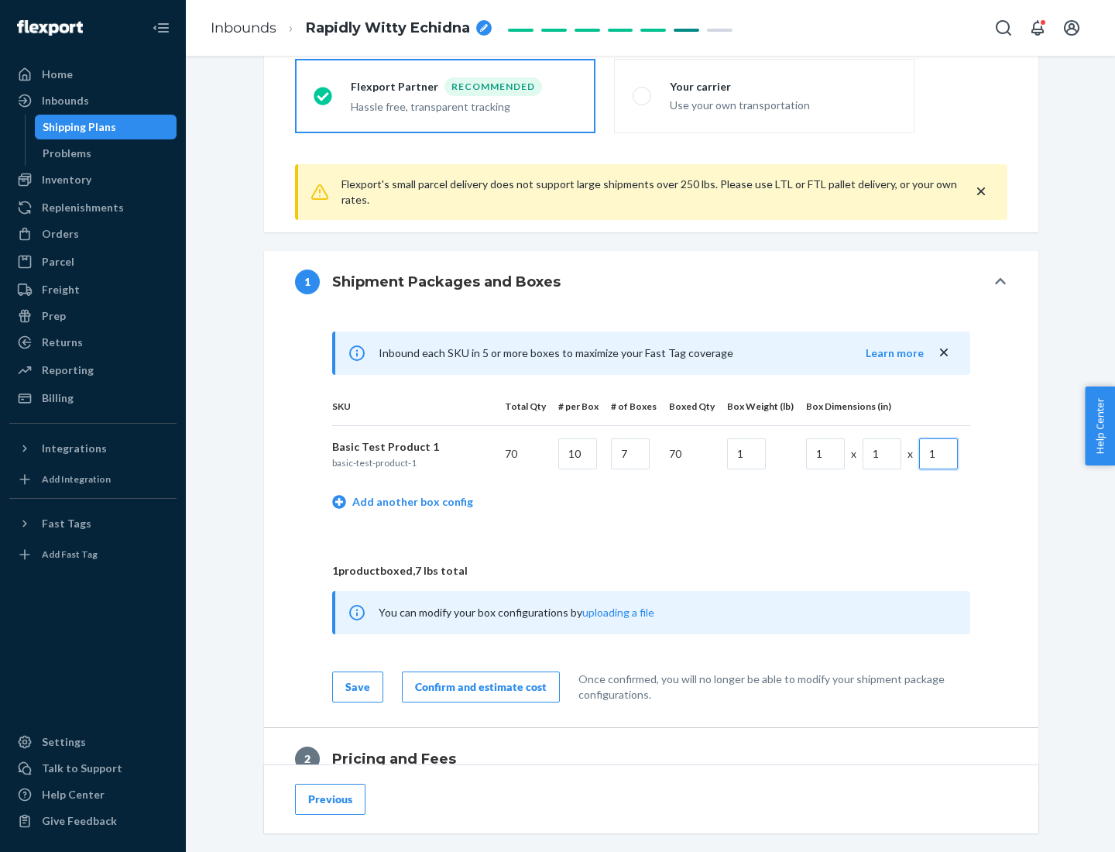
scroll to position [677, 0]
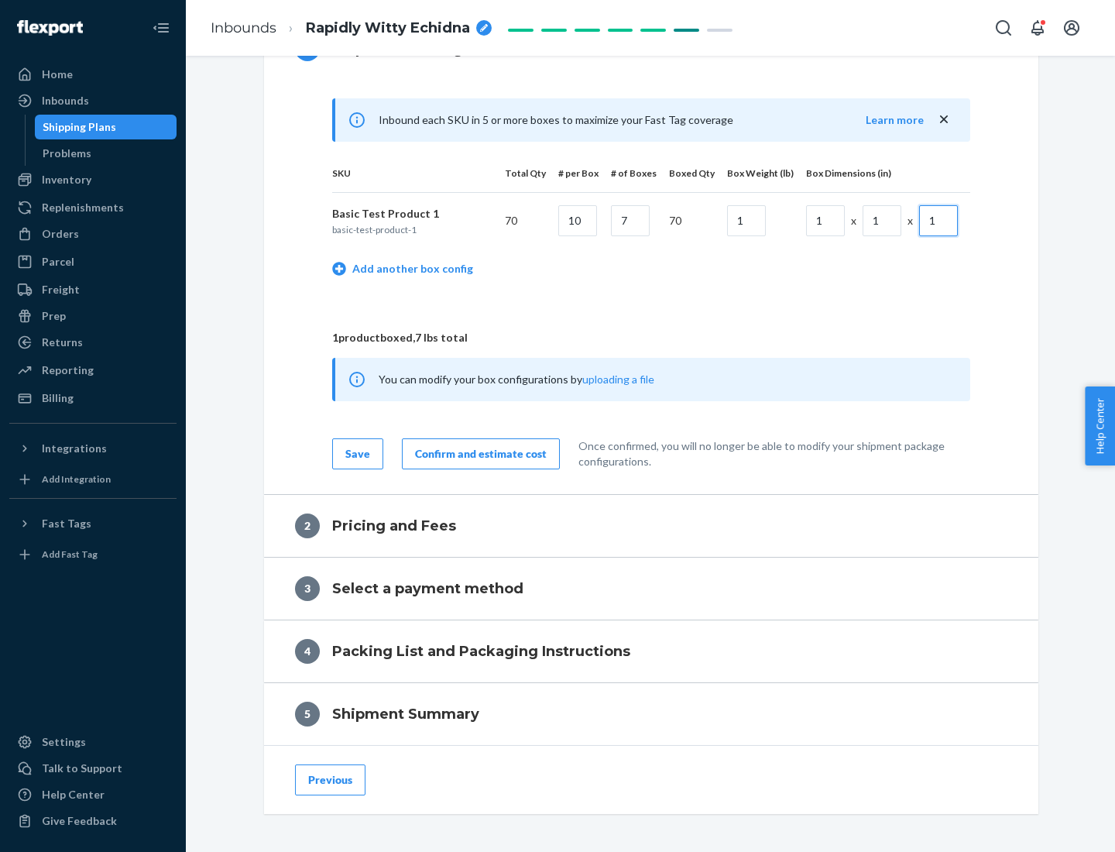
type input "1"
click at [478, 453] on div "Confirm and estimate cost" at bounding box center [481, 453] width 132 height 15
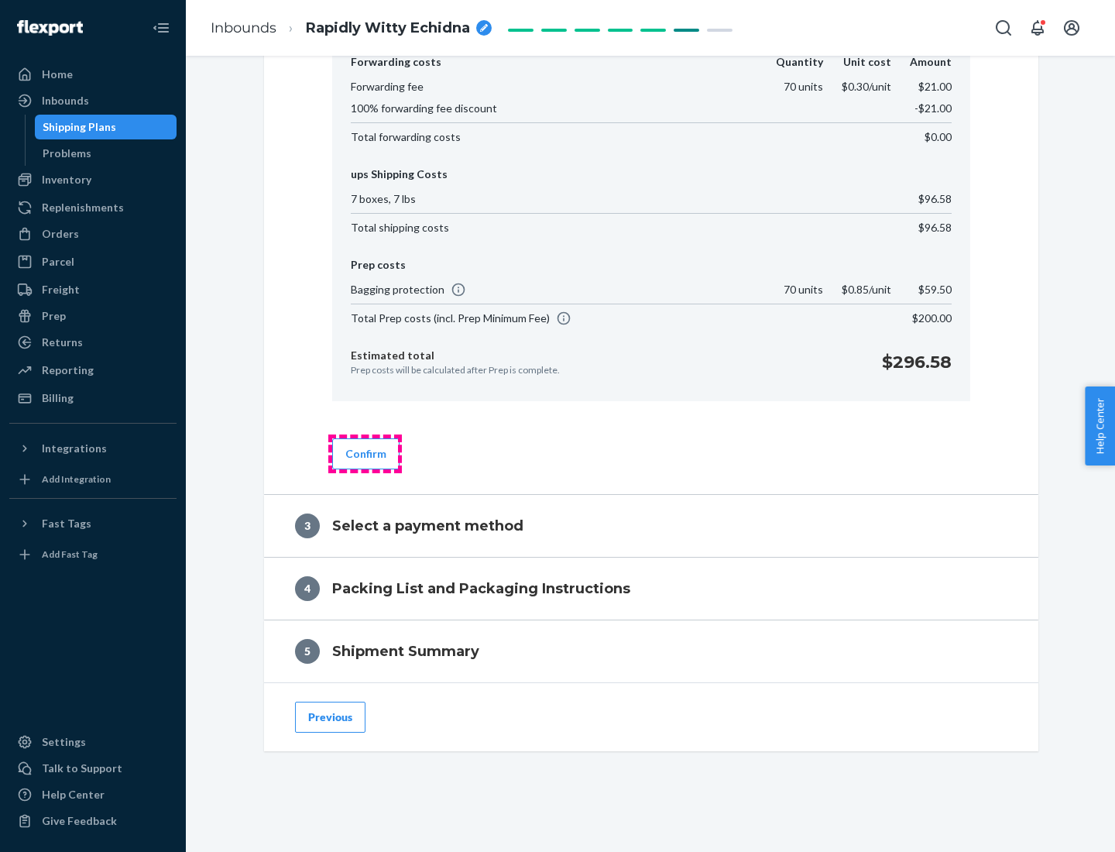
click at [365, 453] on button "Confirm" at bounding box center [365, 453] width 67 height 31
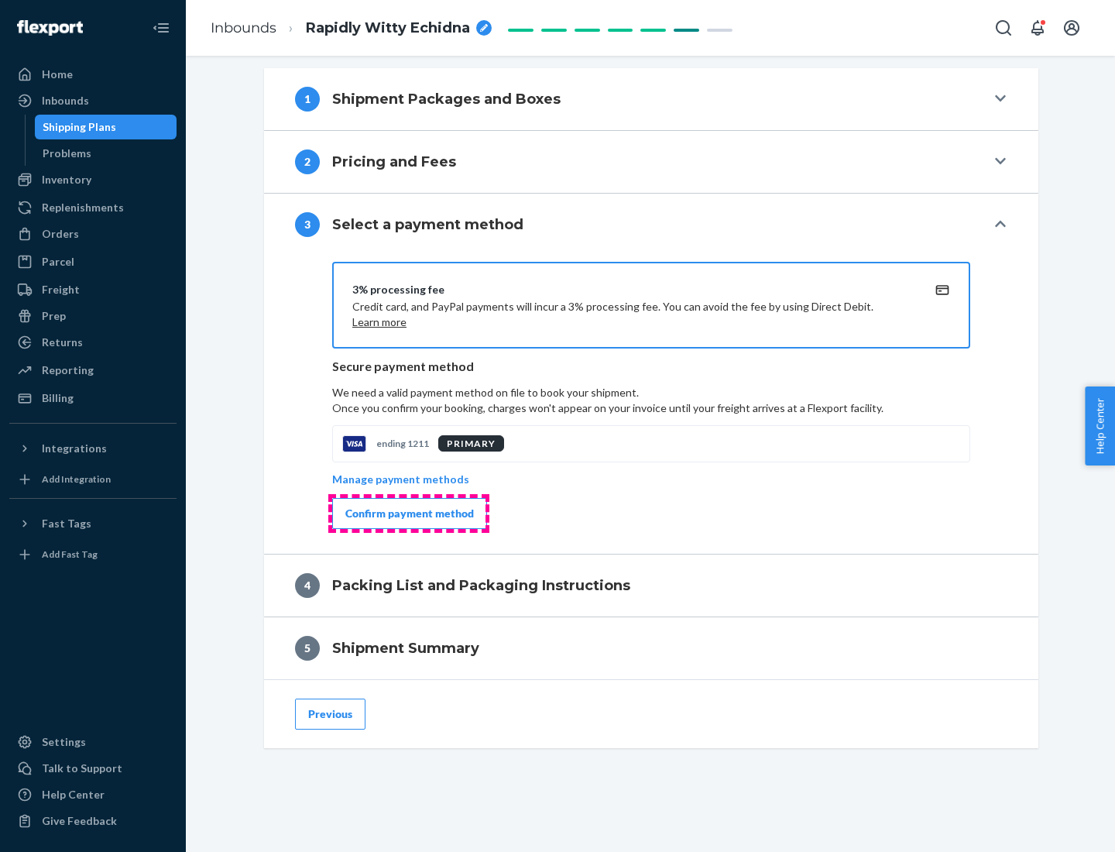
click at [408, 513] on div "Confirm payment method" at bounding box center [409, 513] width 129 height 15
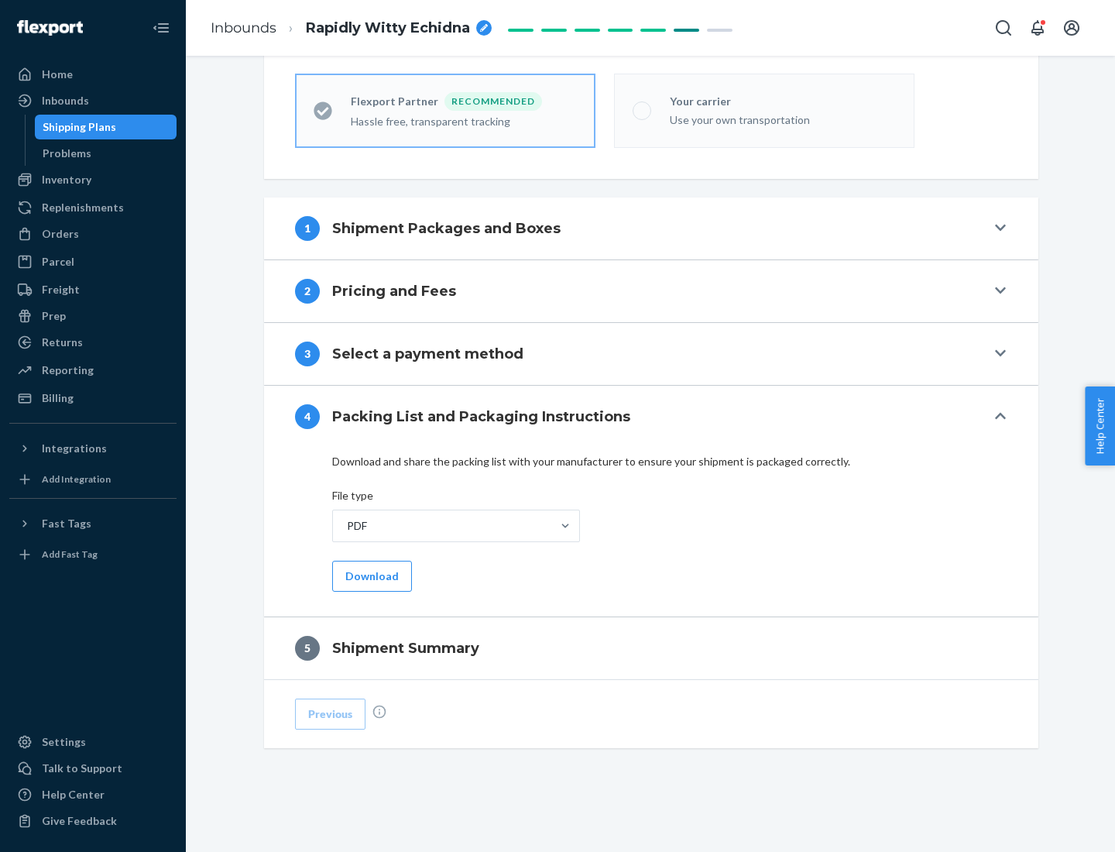
scroll to position [429, 0]
click at [370, 575] on button "Download" at bounding box center [372, 576] width 80 height 31
